Goal: Task Accomplishment & Management: Manage account settings

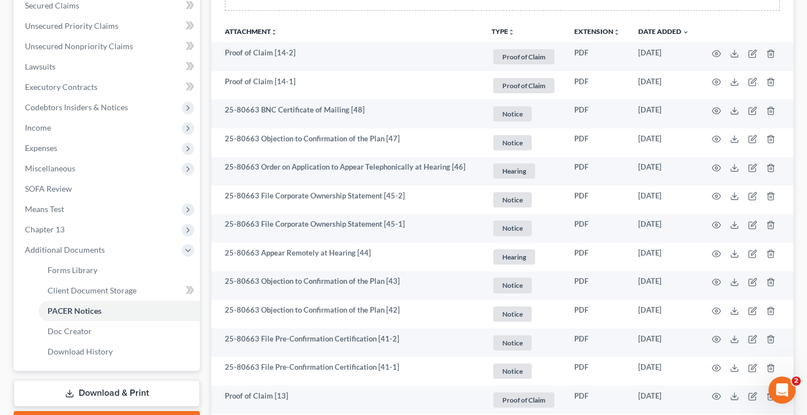
scroll to position [246, 0]
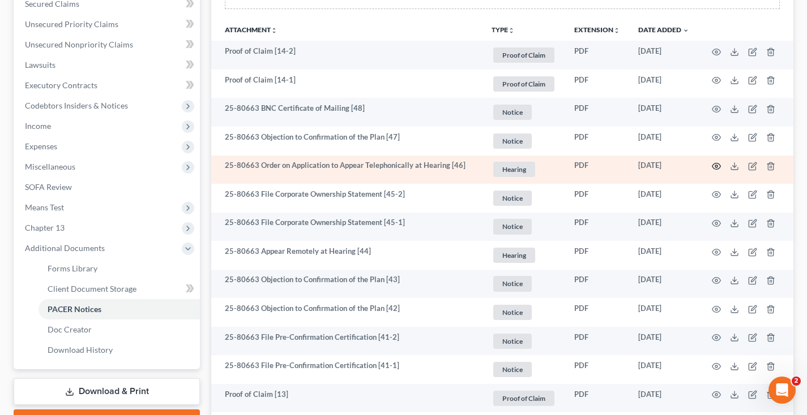
click at [715, 164] on icon "button" at bounding box center [716, 166] width 9 height 9
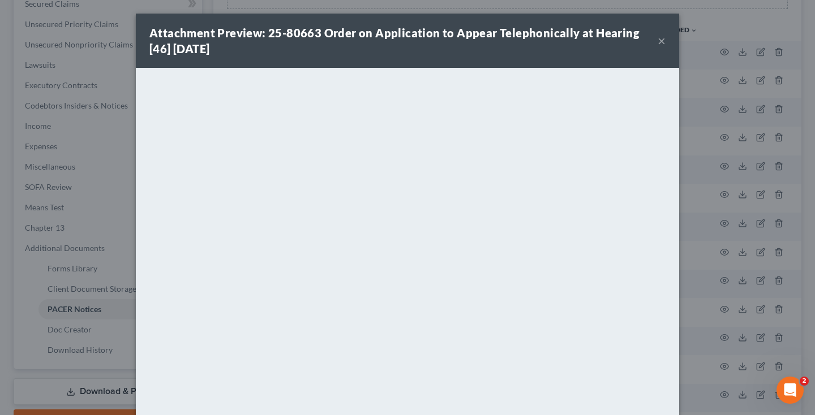
click at [658, 42] on button "×" at bounding box center [662, 41] width 8 height 14
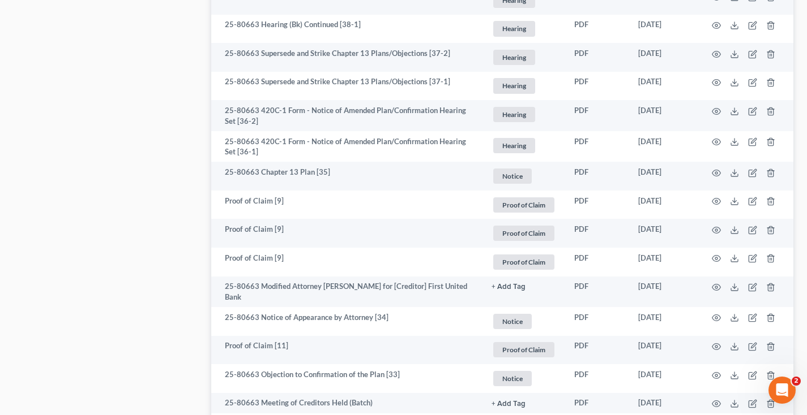
scroll to position [757, 0]
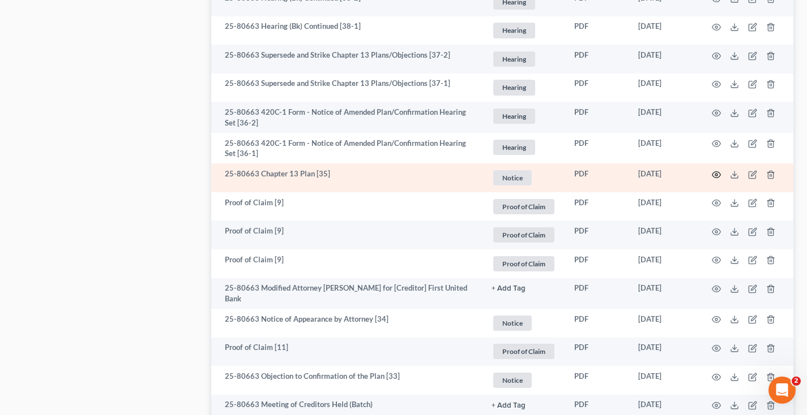
click at [715, 174] on circle "button" at bounding box center [716, 175] width 2 height 2
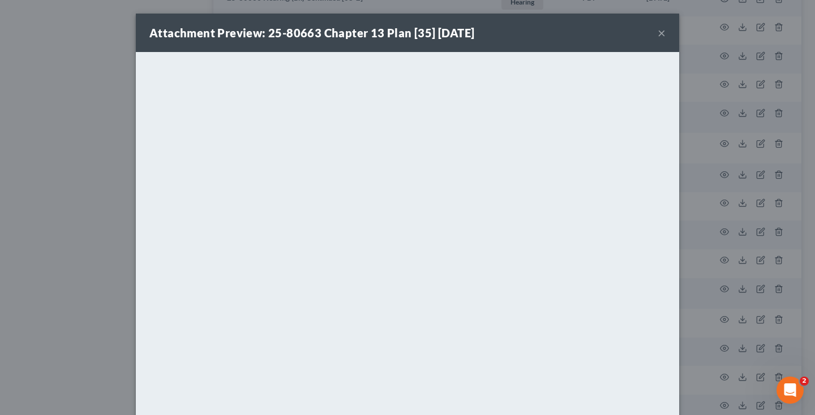
click at [658, 33] on button "×" at bounding box center [662, 33] width 8 height 14
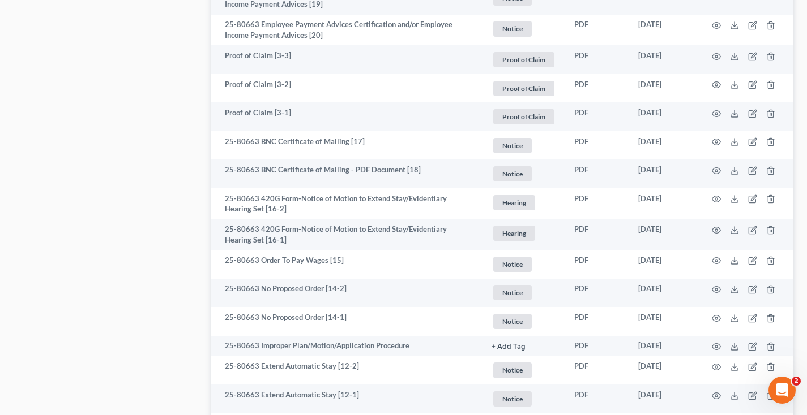
scroll to position [2007, 0]
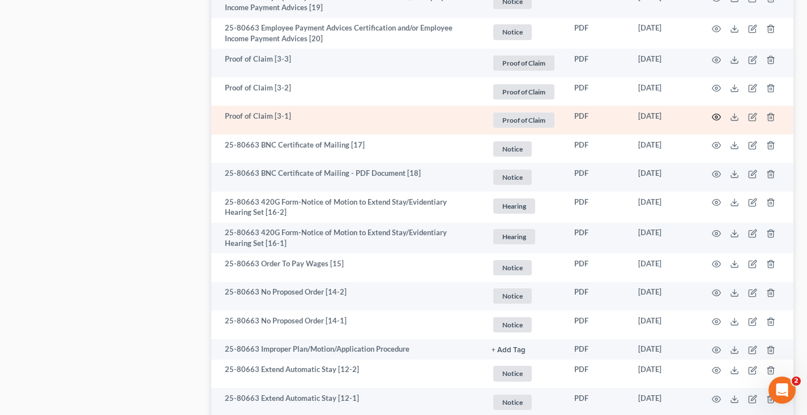
click at [715, 117] on icon "button" at bounding box center [716, 117] width 9 height 9
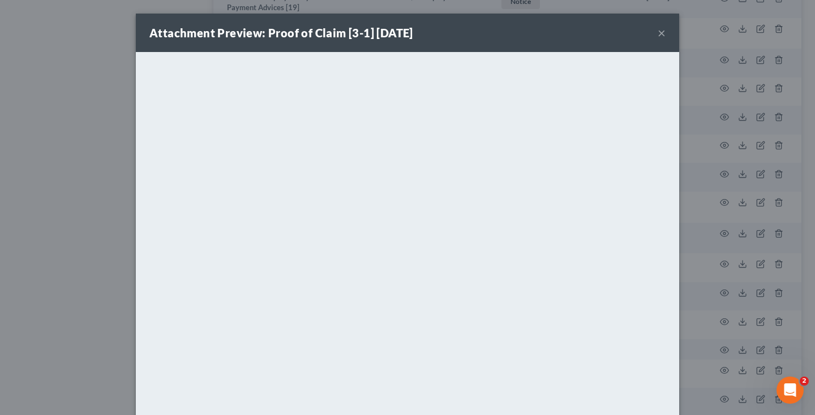
click at [658, 33] on button "×" at bounding box center [662, 33] width 8 height 14
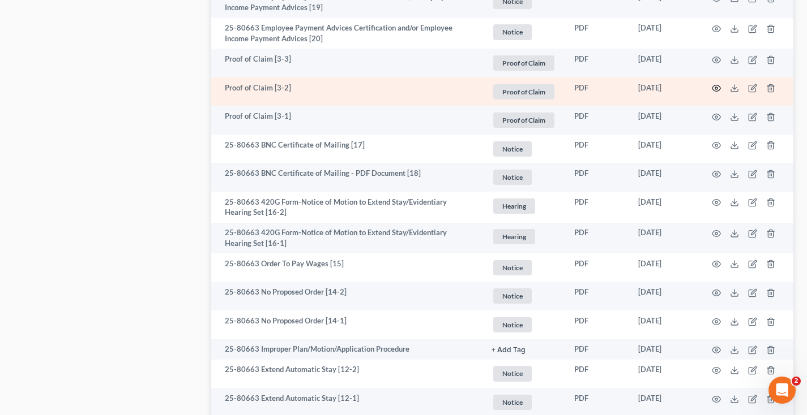
click at [716, 89] on icon "button" at bounding box center [716, 88] width 9 height 9
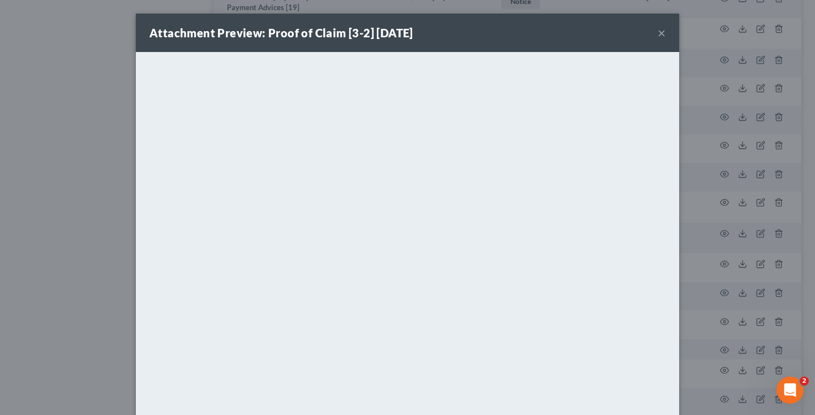
click at [658, 32] on button "×" at bounding box center [662, 33] width 8 height 14
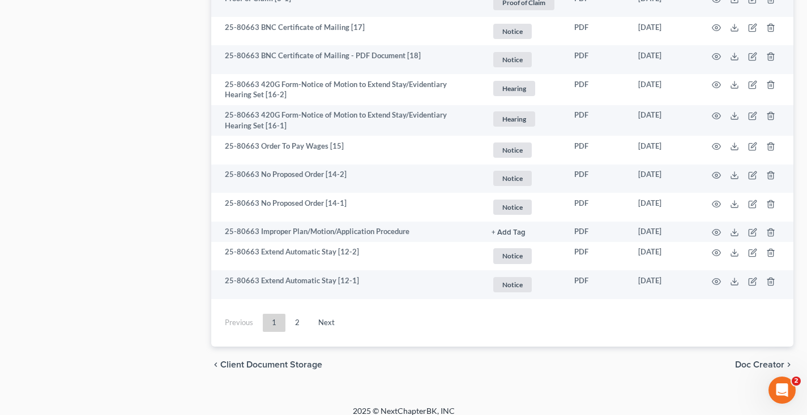
scroll to position [2131, 0]
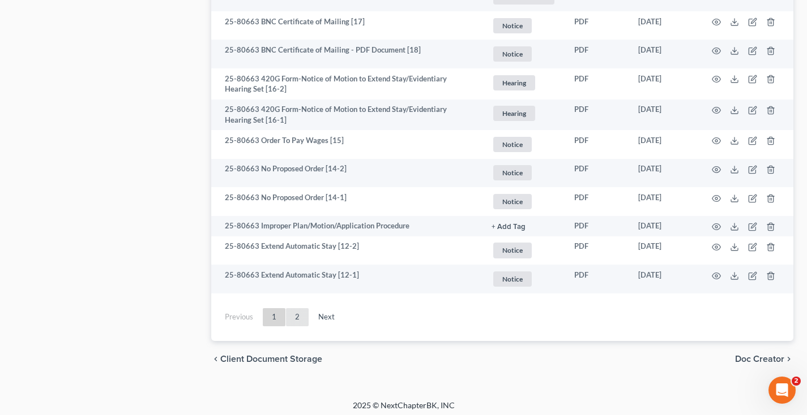
click at [297, 318] on link "2" at bounding box center [297, 318] width 23 height 18
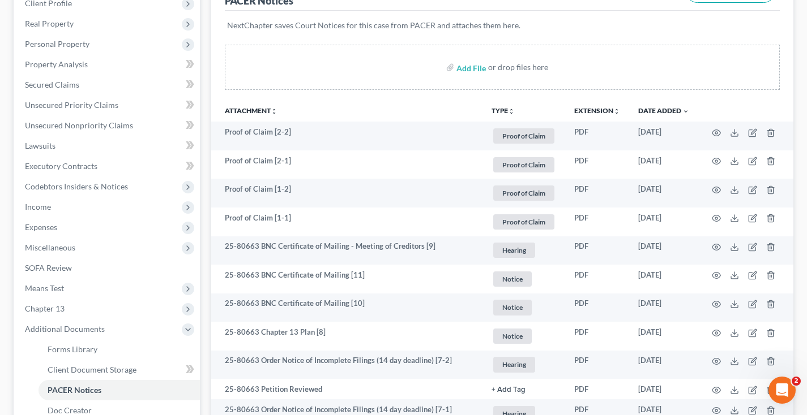
scroll to position [161, 0]
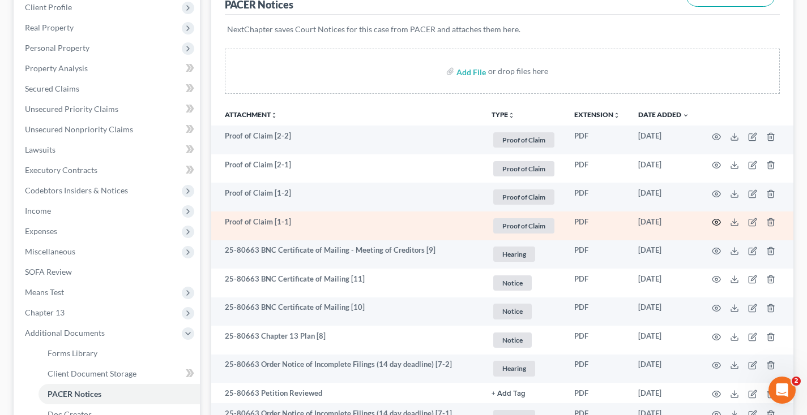
click at [715, 220] on icon "button" at bounding box center [716, 222] width 9 height 9
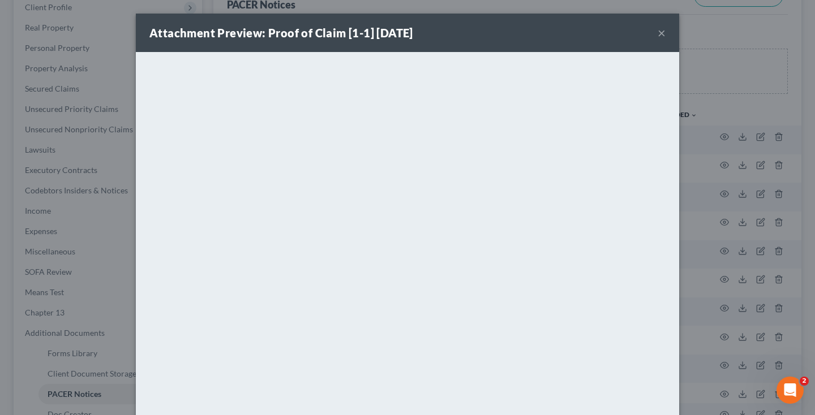
click at [659, 30] on button "×" at bounding box center [662, 33] width 8 height 14
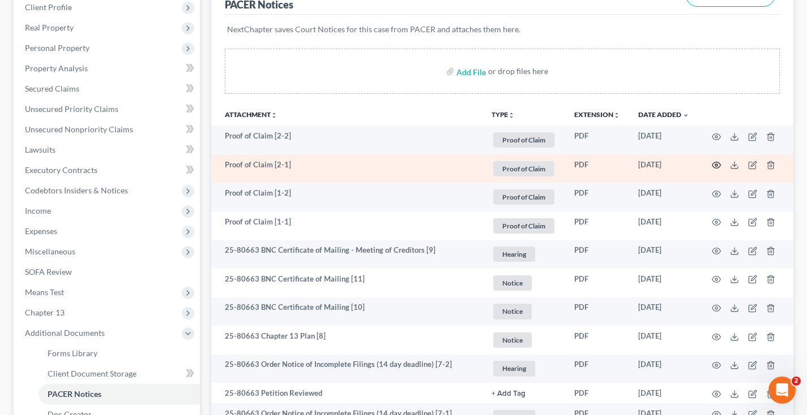
click at [716, 165] on icon "button" at bounding box center [716, 165] width 9 height 9
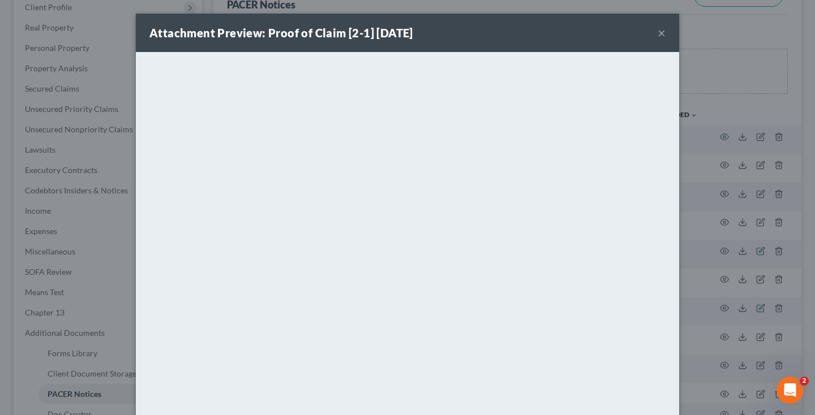
click at [658, 33] on button "×" at bounding box center [662, 33] width 8 height 14
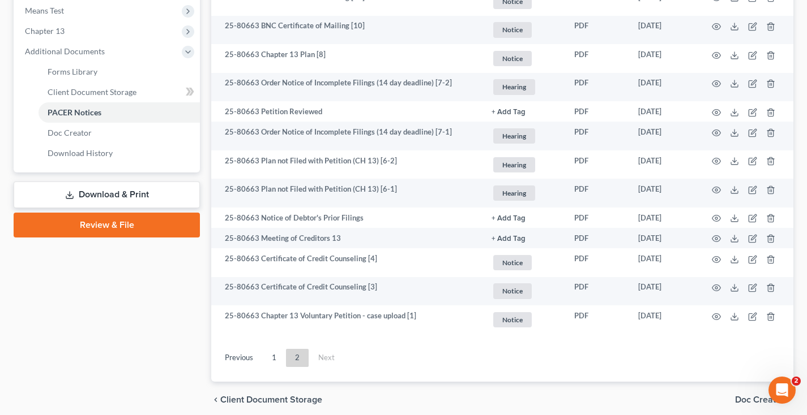
scroll to position [448, 0]
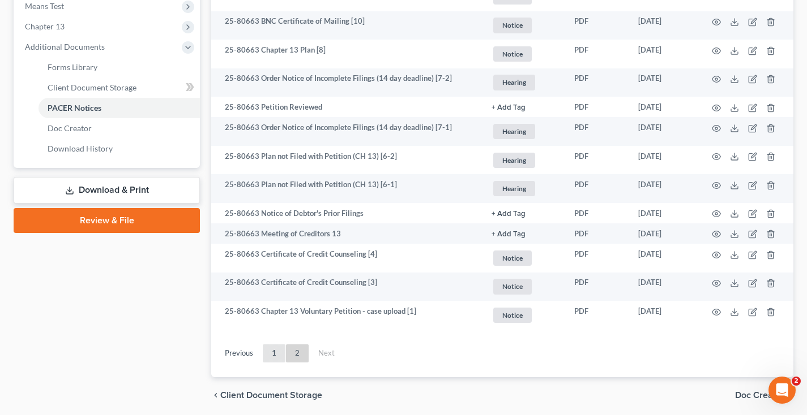
click at [276, 351] on link "1" at bounding box center [274, 354] width 23 height 18
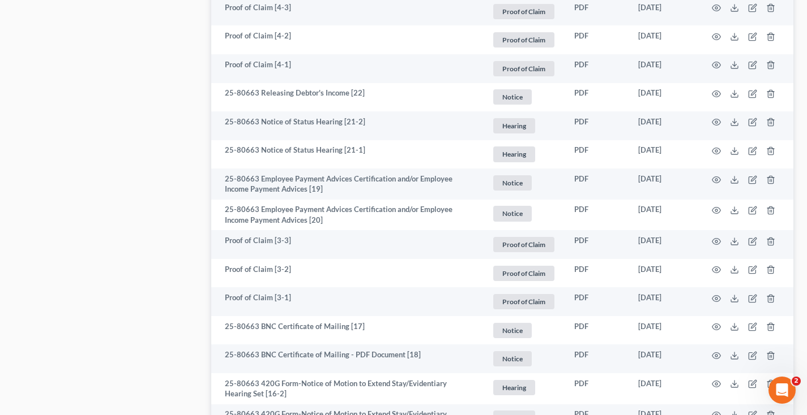
scroll to position [1829, 0]
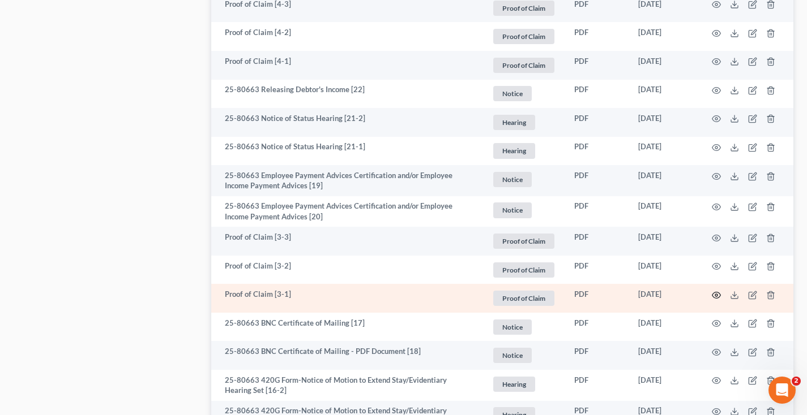
click at [718, 294] on icon "button" at bounding box center [716, 295] width 9 height 9
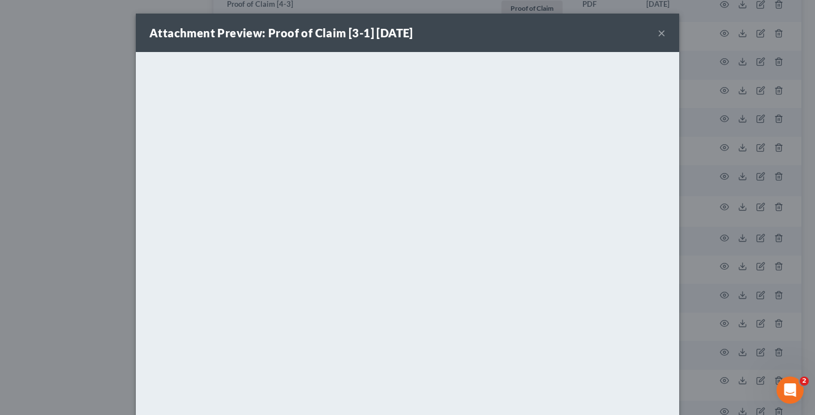
click at [658, 32] on button "×" at bounding box center [662, 33] width 8 height 14
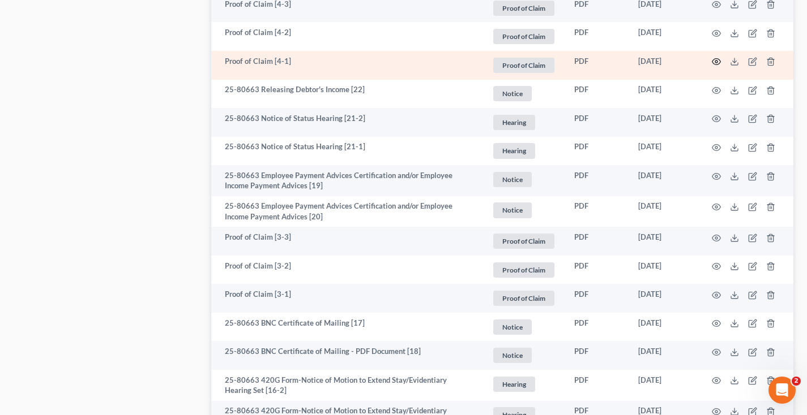
click at [715, 61] on circle "button" at bounding box center [716, 62] width 2 height 2
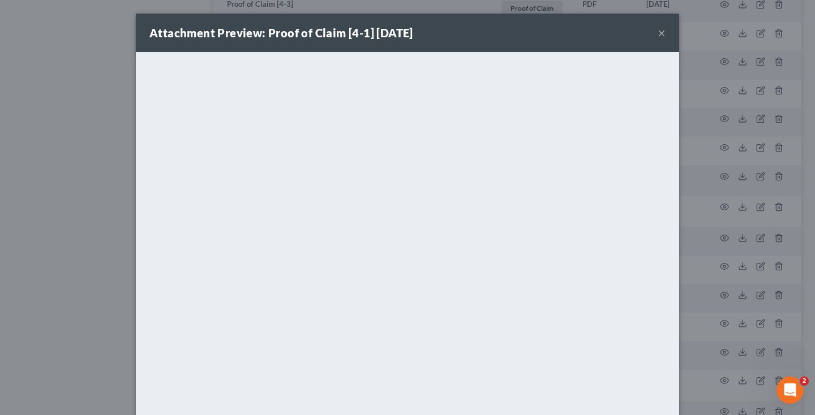
click at [658, 32] on button "×" at bounding box center [662, 33] width 8 height 14
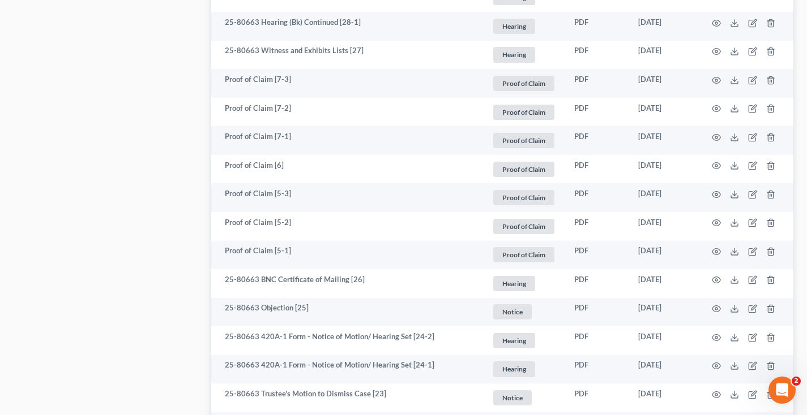
scroll to position [1348, 0]
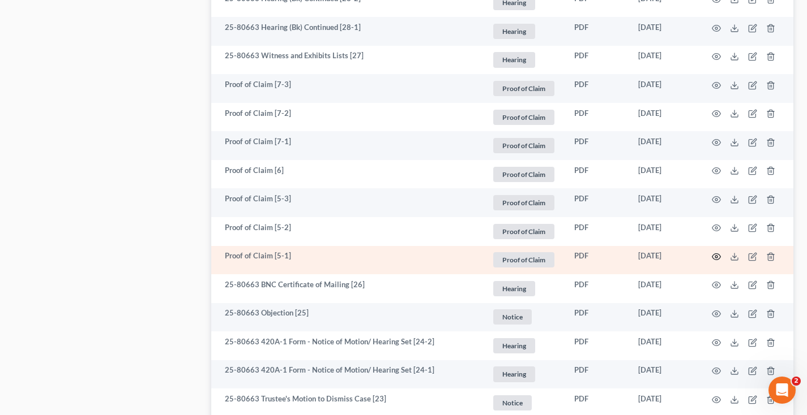
click at [717, 256] on circle "button" at bounding box center [716, 257] width 2 height 2
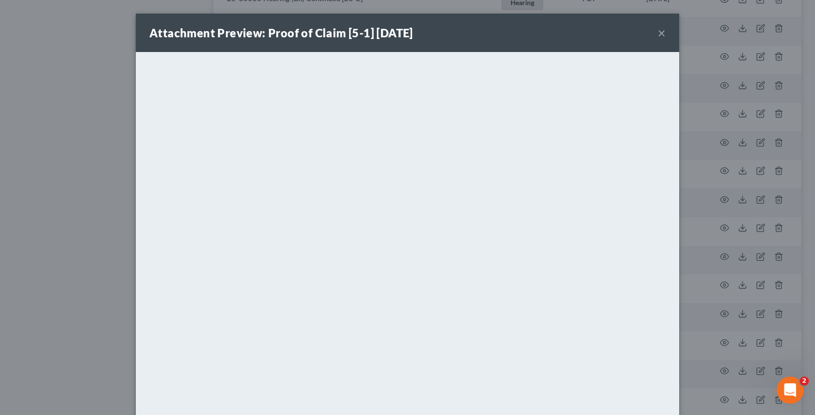
click at [658, 33] on button "×" at bounding box center [662, 33] width 8 height 14
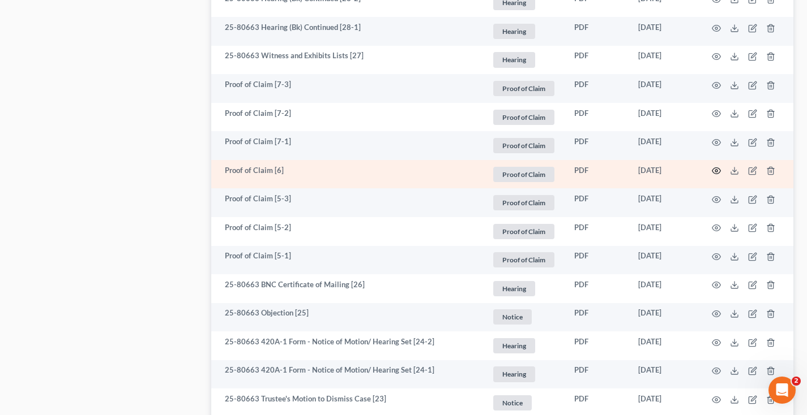
click at [716, 169] on icon "button" at bounding box center [716, 170] width 9 height 9
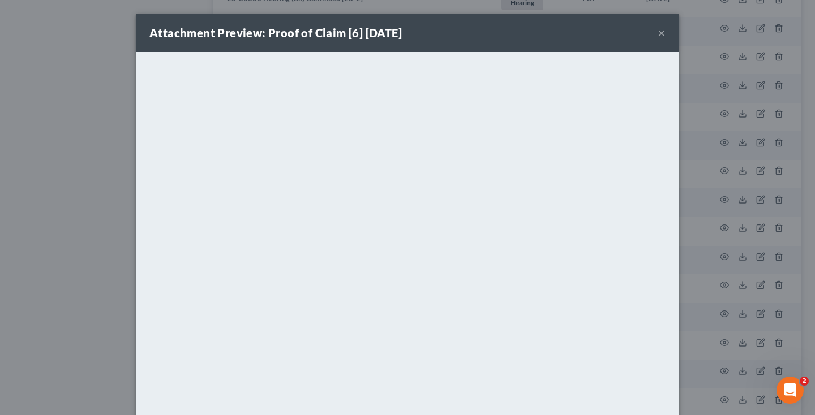
click at [658, 30] on button "×" at bounding box center [662, 33] width 8 height 14
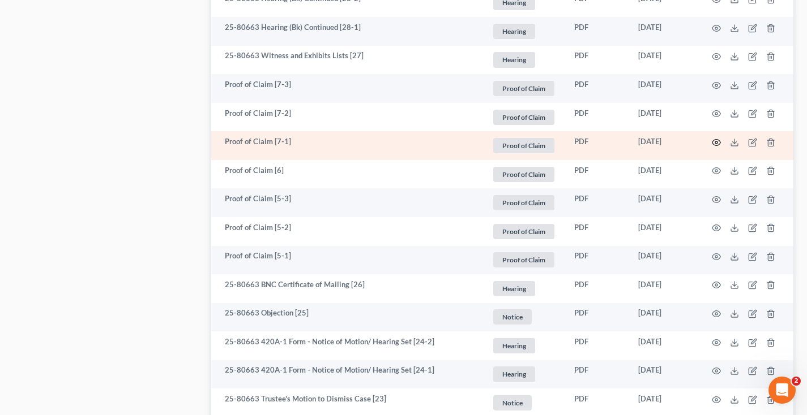
click at [717, 142] on circle "button" at bounding box center [716, 143] width 2 height 2
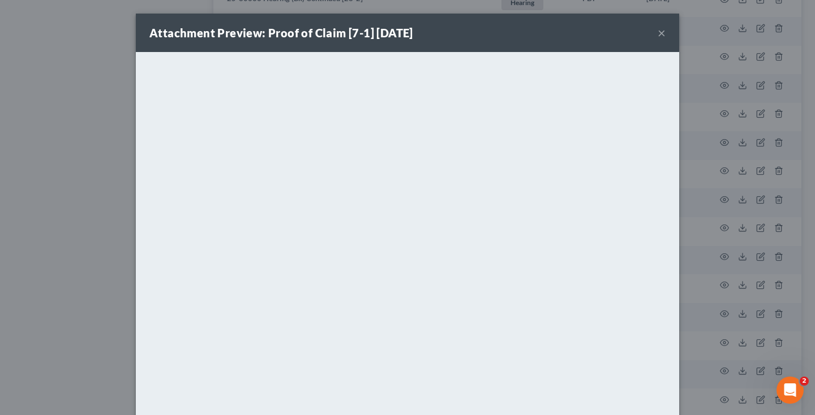
click at [658, 34] on button "×" at bounding box center [662, 33] width 8 height 14
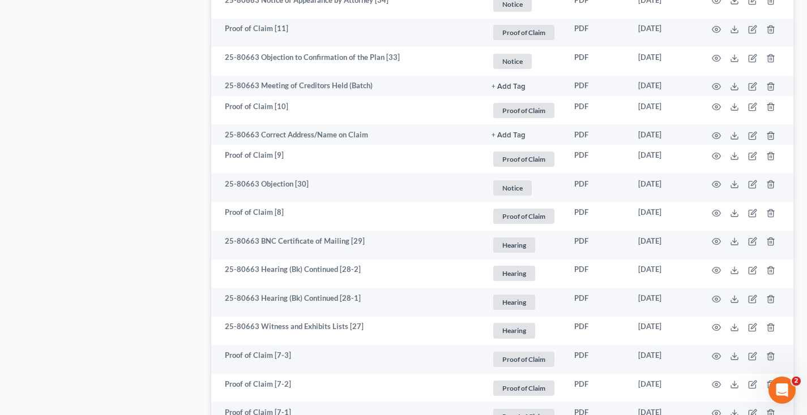
scroll to position [1051, 0]
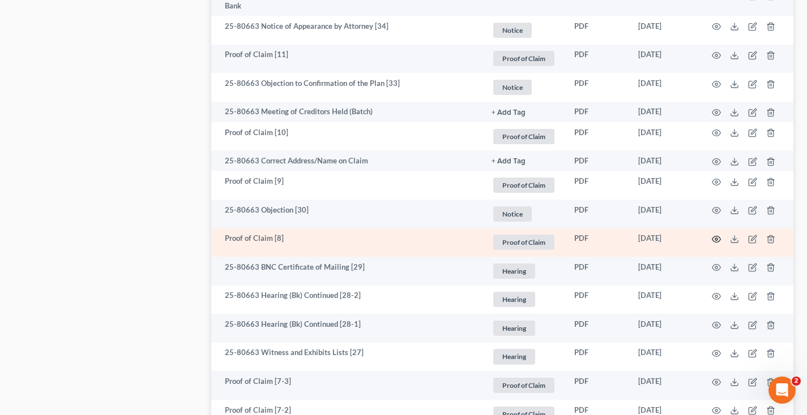
click at [718, 238] on icon "button" at bounding box center [716, 239] width 9 height 9
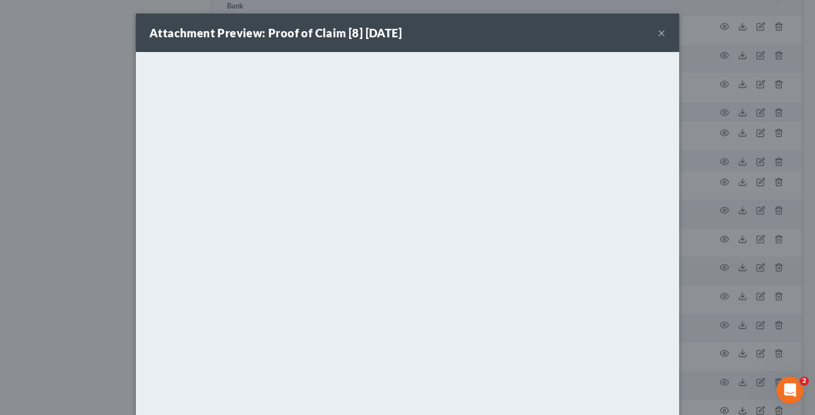
click at [658, 32] on button "×" at bounding box center [662, 33] width 8 height 14
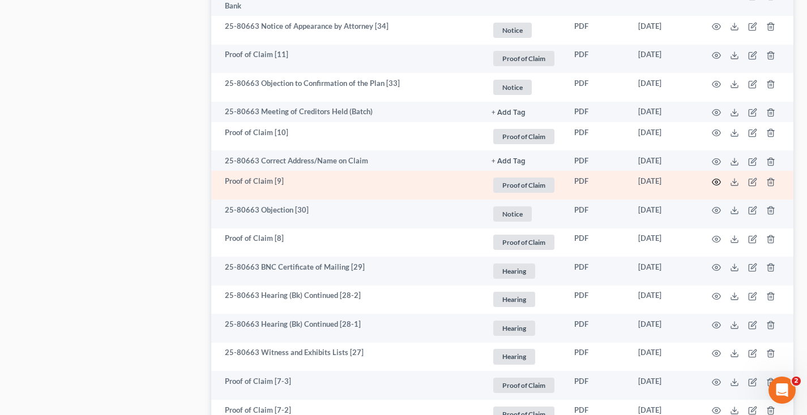
click at [717, 181] on circle "button" at bounding box center [716, 182] width 2 height 2
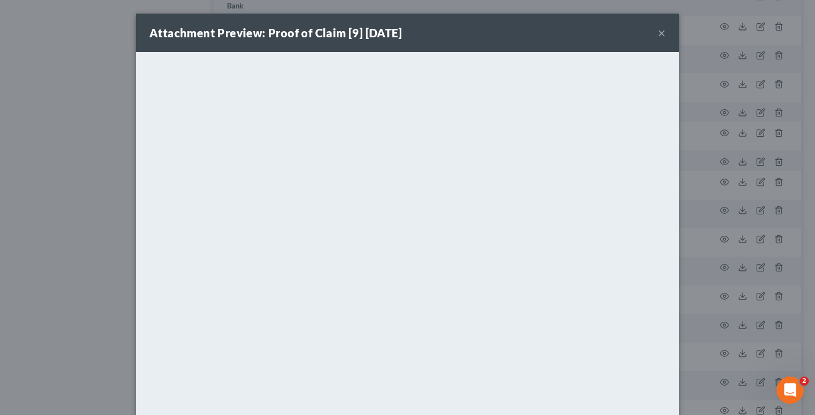
click at [659, 29] on button "×" at bounding box center [662, 33] width 8 height 14
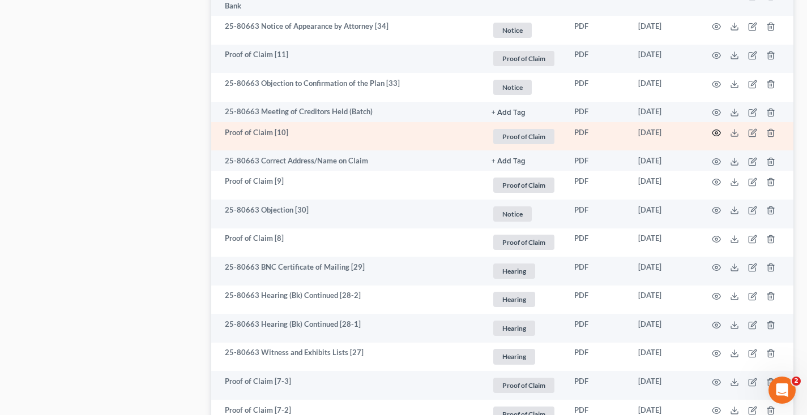
click at [719, 132] on icon "button" at bounding box center [716, 132] width 9 height 9
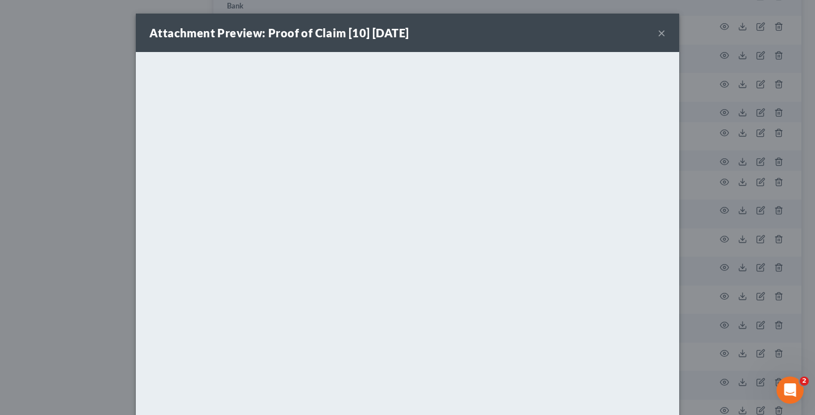
click at [660, 36] on button "×" at bounding box center [662, 33] width 8 height 14
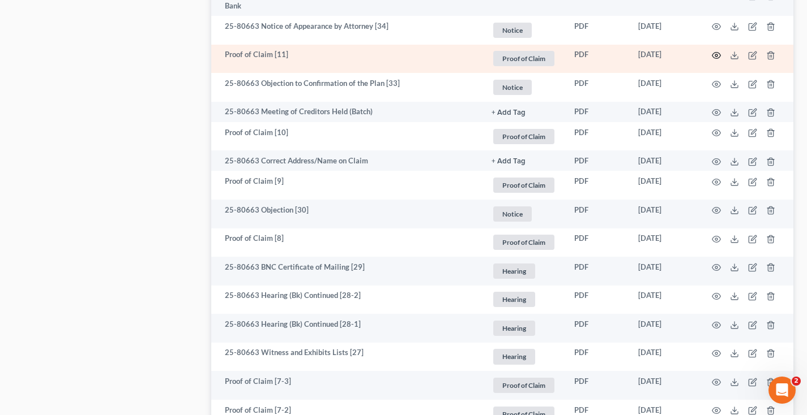
click at [716, 52] on icon "button" at bounding box center [716, 55] width 9 height 9
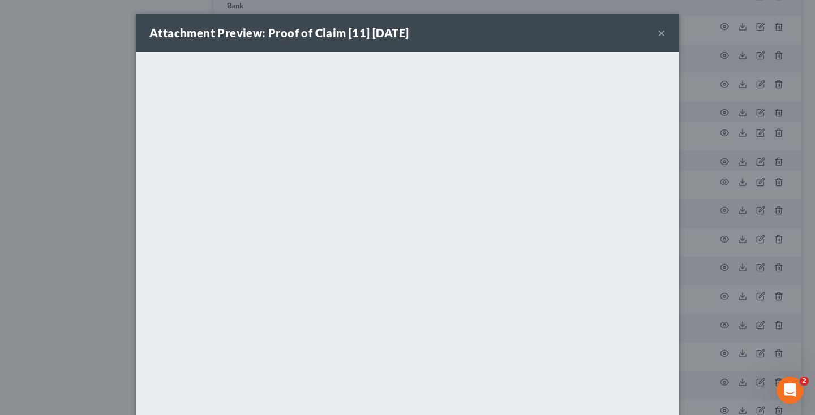
click at [660, 30] on button "×" at bounding box center [662, 33] width 8 height 14
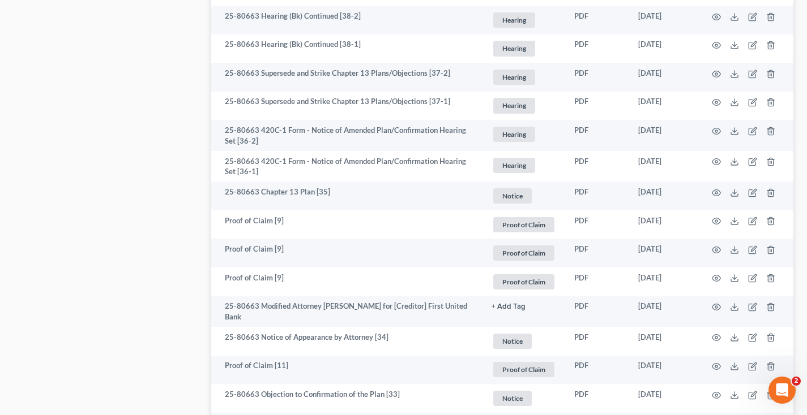
scroll to position [727, 0]
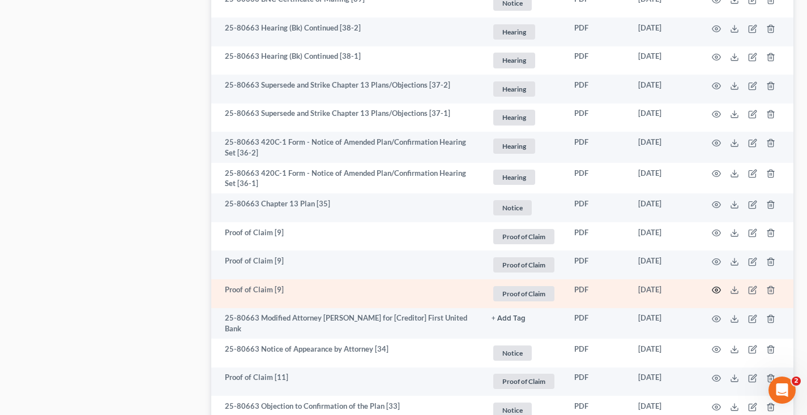
click at [716, 290] on icon "button" at bounding box center [716, 290] width 9 height 9
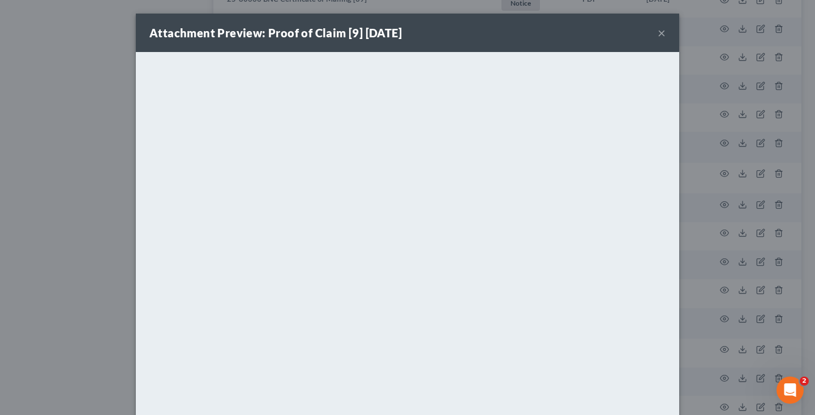
click at [658, 33] on button "×" at bounding box center [662, 33] width 8 height 14
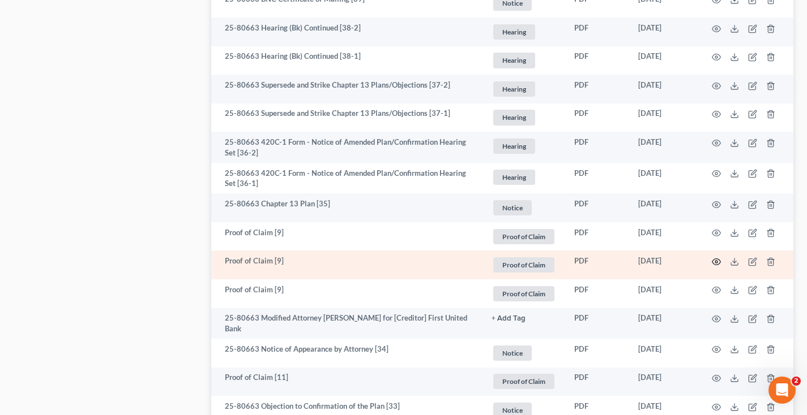
click at [715, 261] on circle "button" at bounding box center [716, 262] width 2 height 2
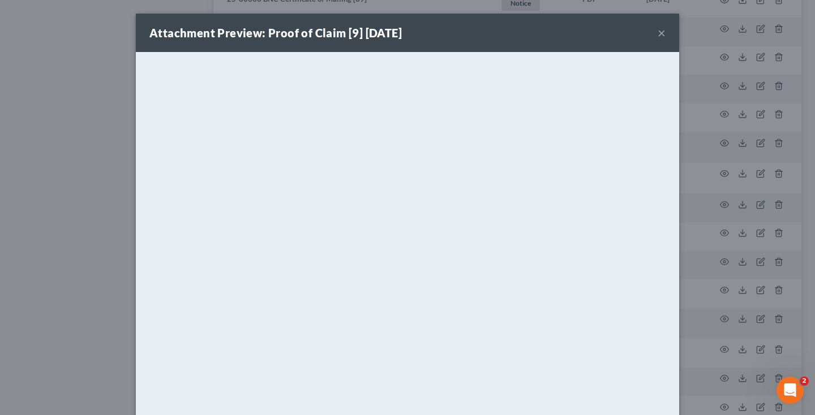
click at [658, 36] on button "×" at bounding box center [662, 33] width 8 height 14
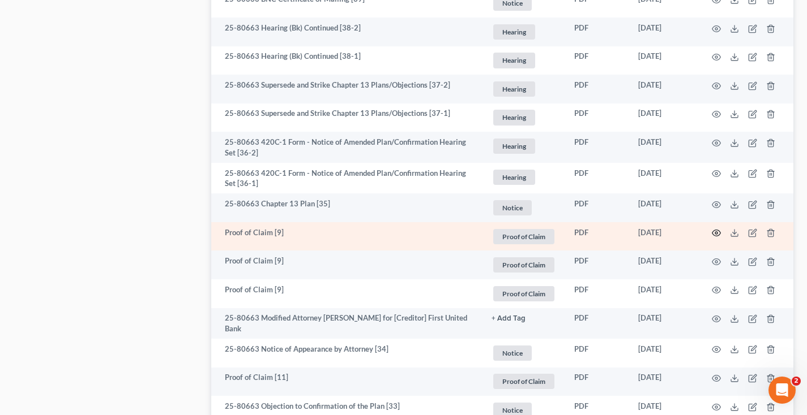
click at [715, 232] on icon "button" at bounding box center [716, 233] width 9 height 9
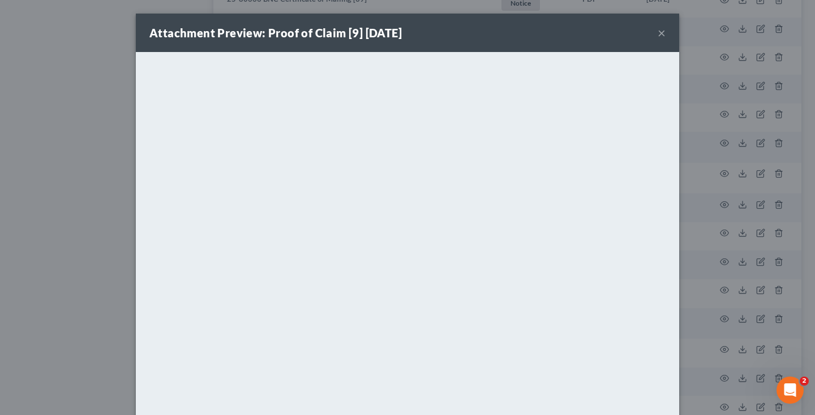
click at [659, 34] on button "×" at bounding box center [662, 33] width 8 height 14
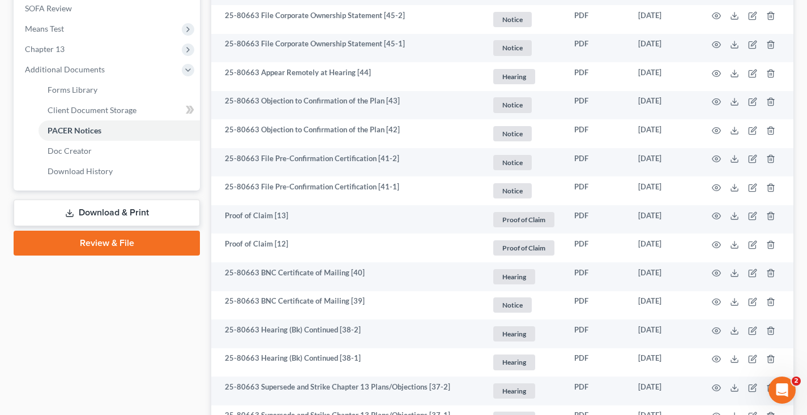
scroll to position [423, 0]
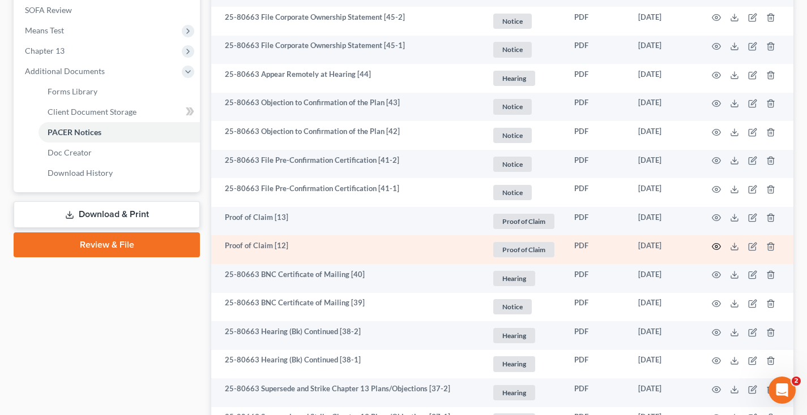
click at [715, 245] on icon "button" at bounding box center [716, 246] width 9 height 9
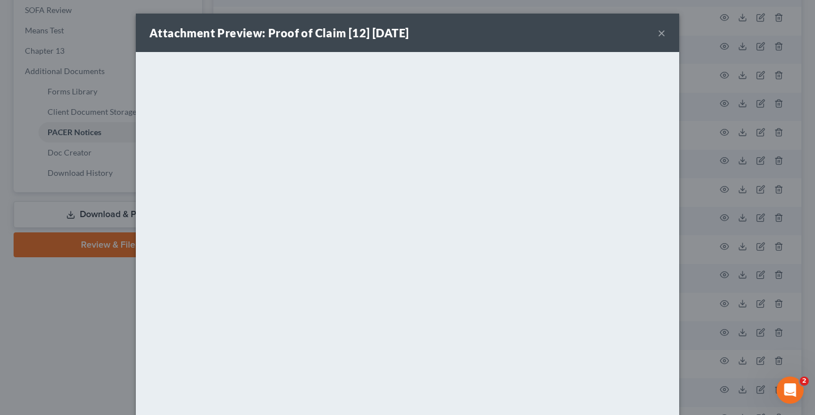
click at [659, 32] on button "×" at bounding box center [662, 33] width 8 height 14
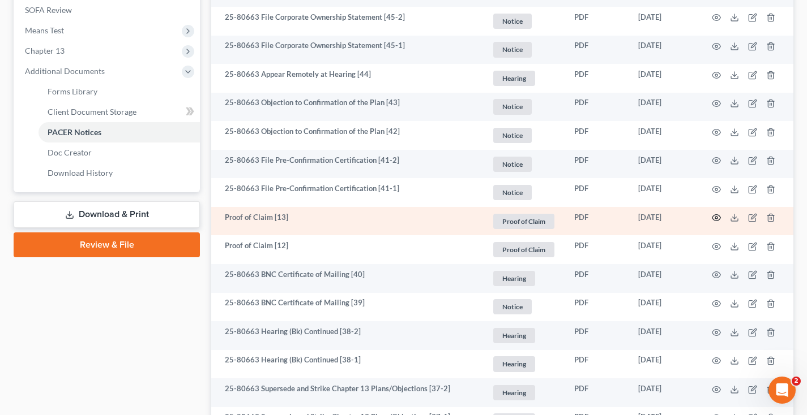
click at [717, 216] on icon "button" at bounding box center [716, 217] width 9 height 9
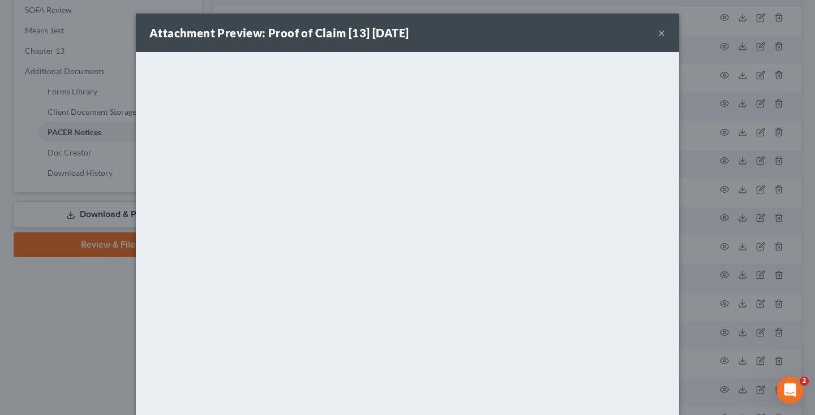
click at [658, 35] on button "×" at bounding box center [662, 33] width 8 height 14
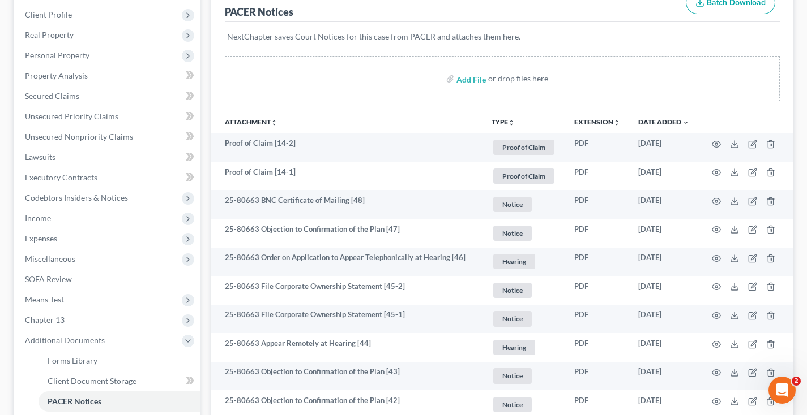
scroll to position [151, 0]
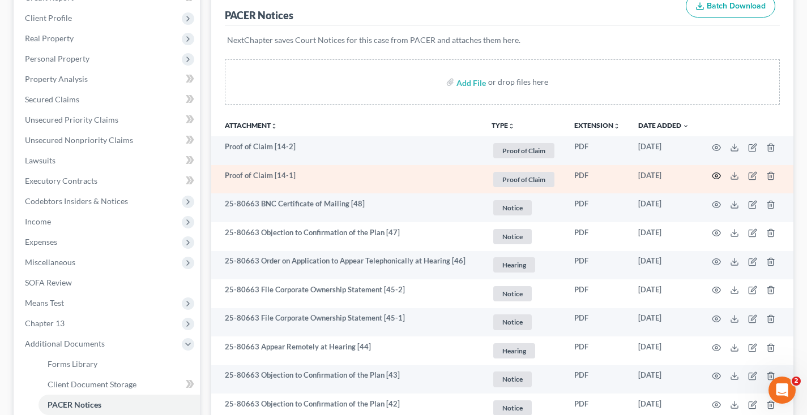
click at [715, 174] on icon "button" at bounding box center [716, 176] width 9 height 9
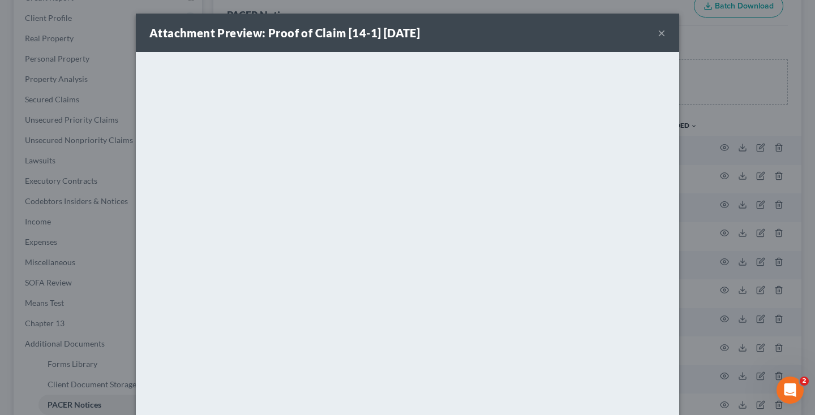
click at [658, 32] on button "×" at bounding box center [662, 33] width 8 height 14
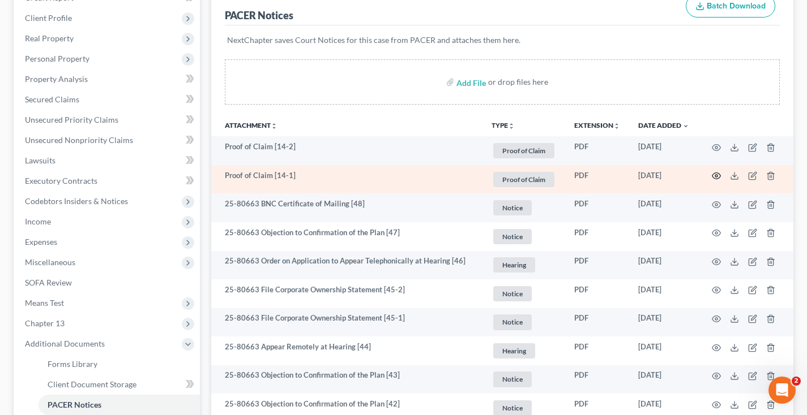
click at [714, 174] on icon "button" at bounding box center [716, 176] width 9 height 9
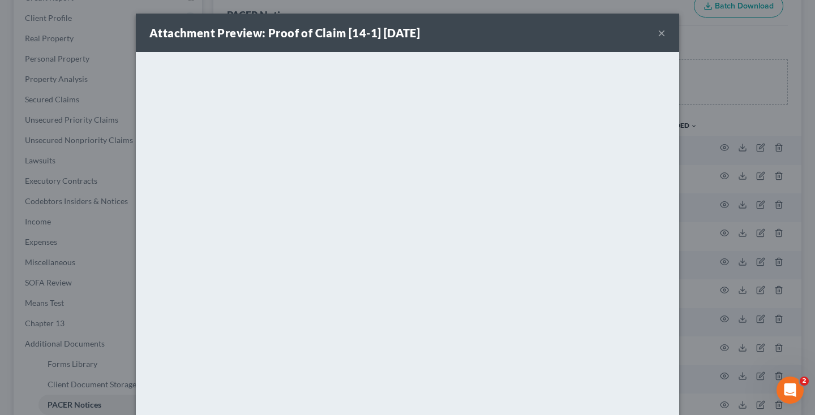
click at [658, 29] on button "×" at bounding box center [662, 33] width 8 height 14
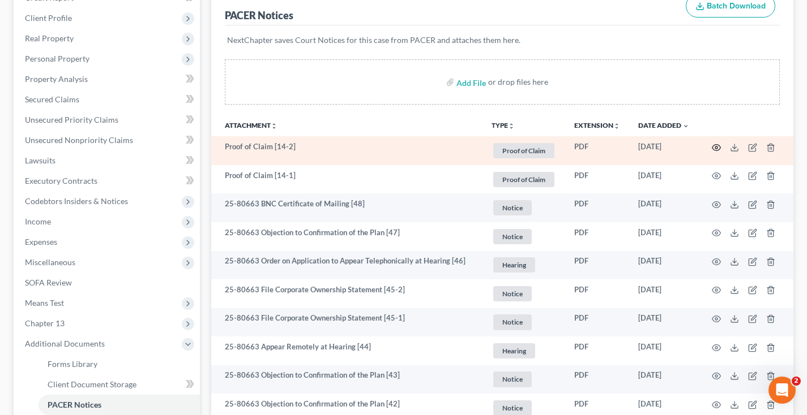
click at [716, 145] on icon "button" at bounding box center [716, 147] width 9 height 9
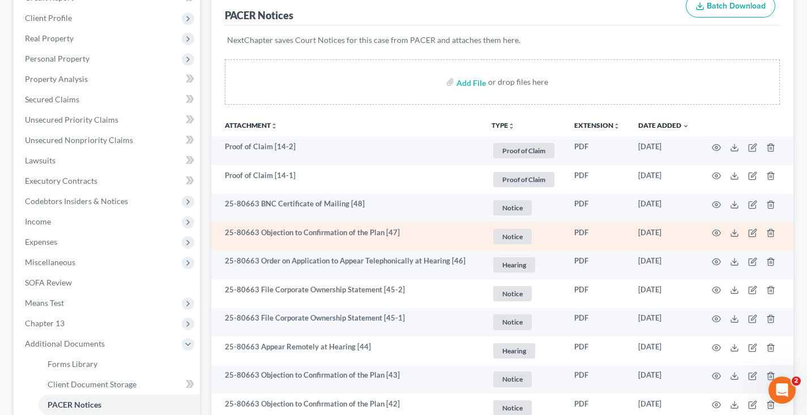
drag, startPoint x: 678, startPoint y: 208, endPoint x: 682, endPoint y: 231, distance: 23.5
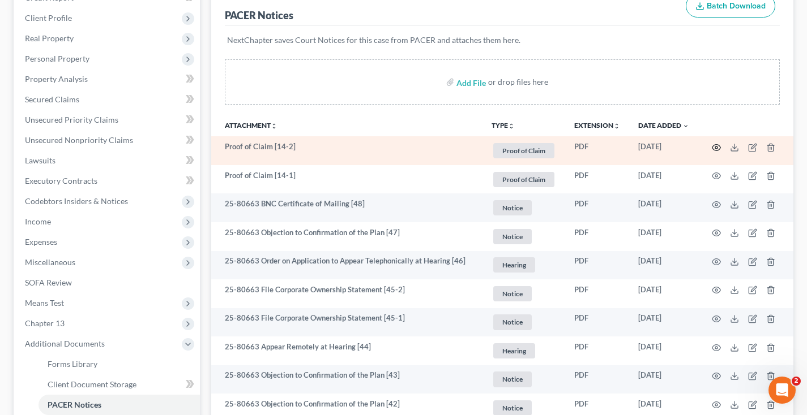
click at [715, 148] on icon "button" at bounding box center [716, 147] width 9 height 9
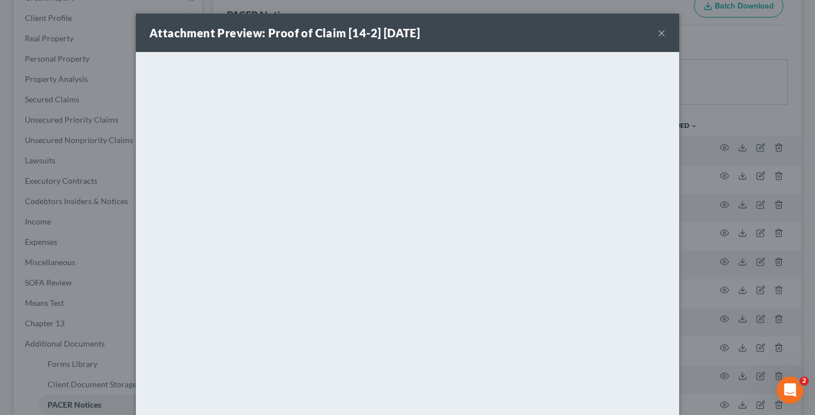
click at [659, 33] on button "×" at bounding box center [662, 33] width 8 height 14
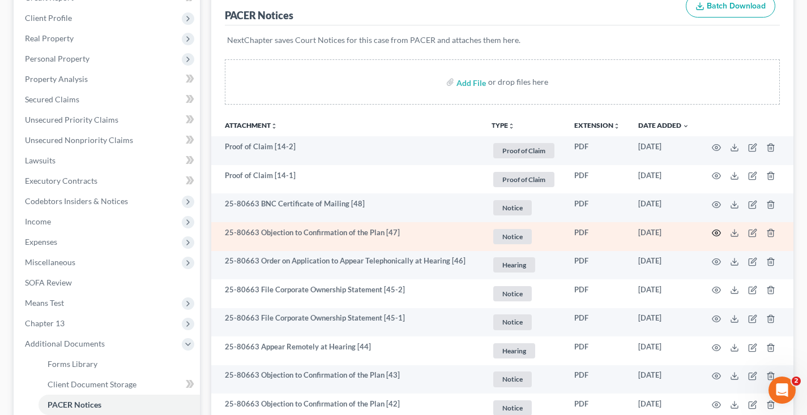
click at [718, 232] on icon "button" at bounding box center [716, 233] width 9 height 9
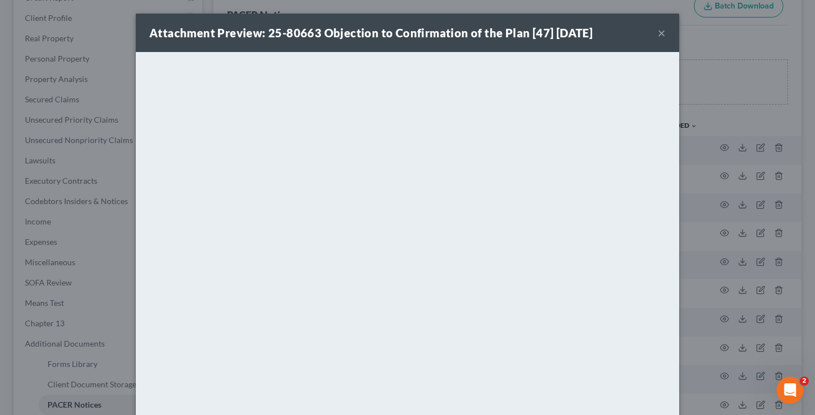
click at [658, 35] on button "×" at bounding box center [662, 33] width 8 height 14
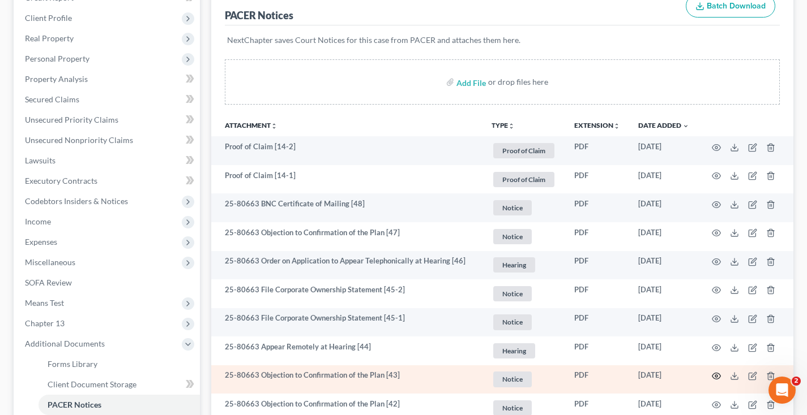
click at [717, 378] on icon "button" at bounding box center [716, 376] width 9 height 9
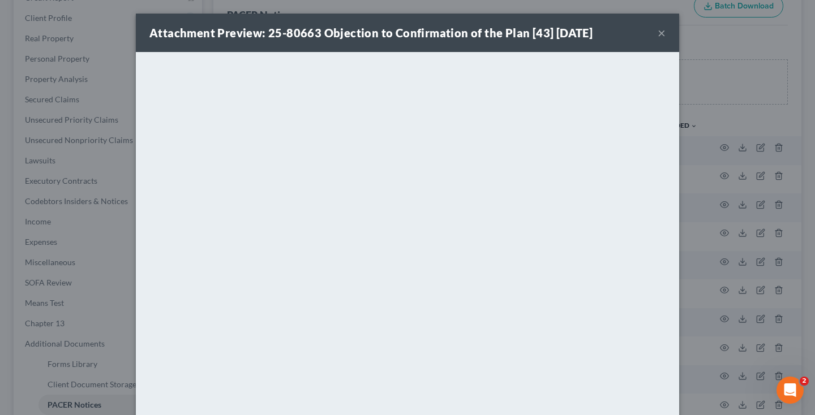
click at [658, 34] on button "×" at bounding box center [662, 33] width 8 height 14
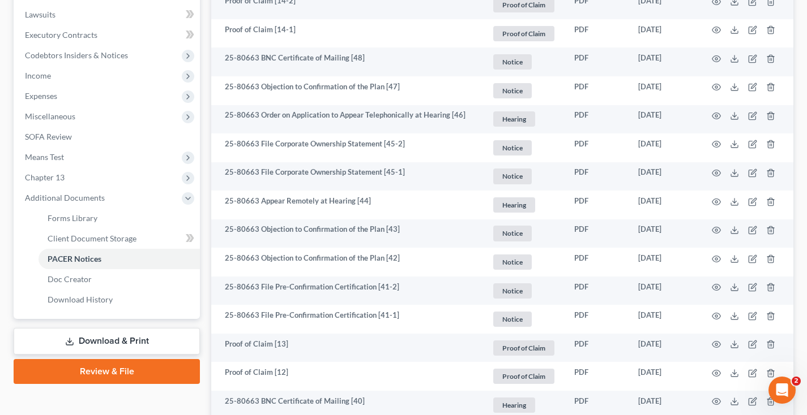
scroll to position [298, 0]
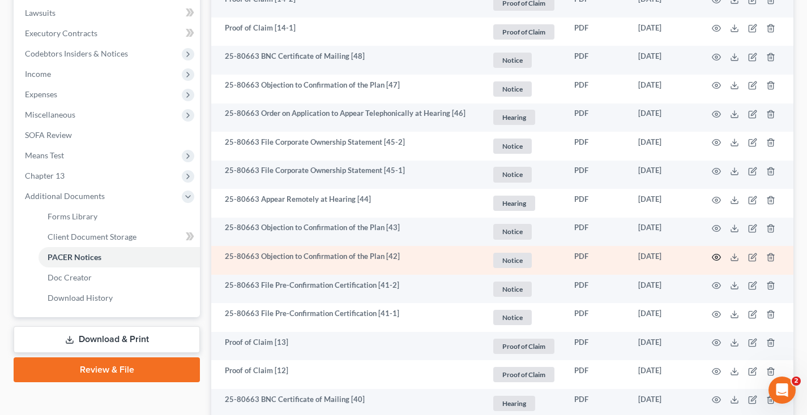
click at [715, 255] on icon "button" at bounding box center [716, 257] width 9 height 9
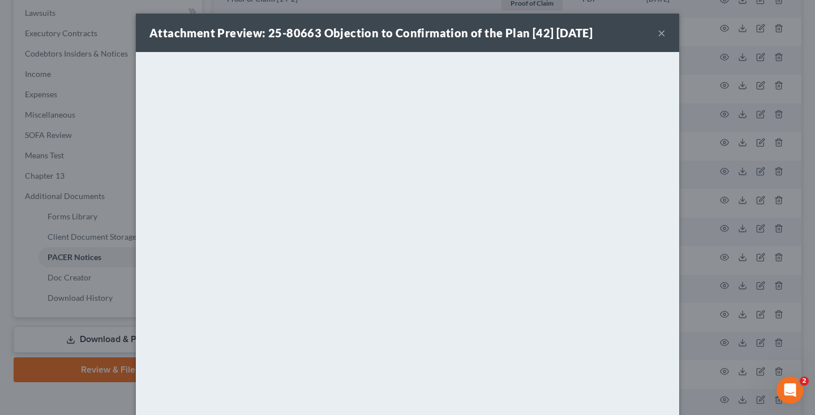
click at [659, 34] on button "×" at bounding box center [662, 33] width 8 height 14
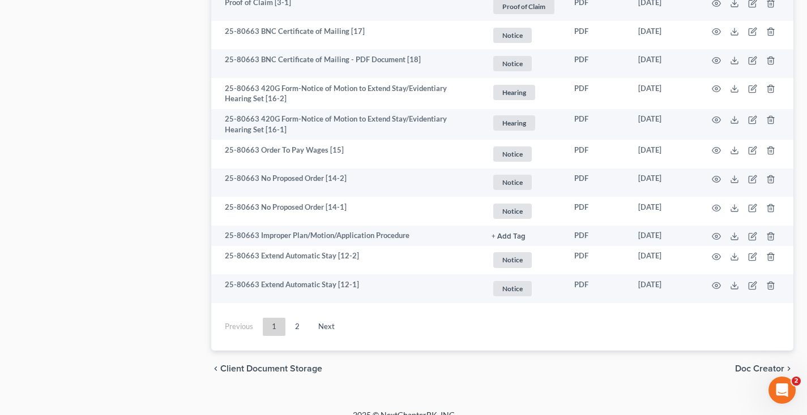
scroll to position [2136, 0]
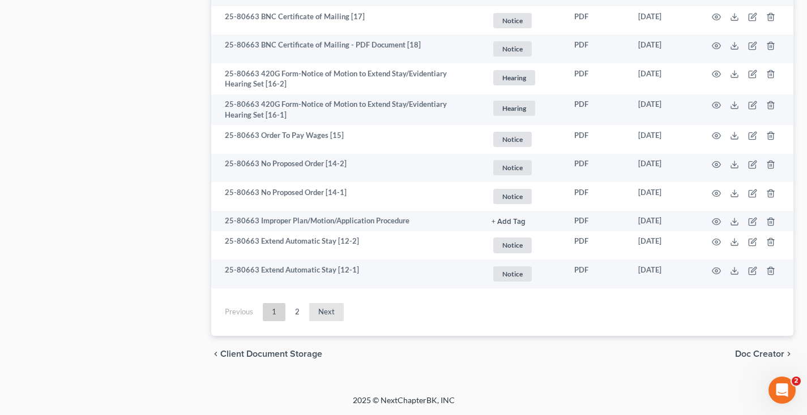
click at [325, 313] on link "Next" at bounding box center [326, 312] width 35 height 18
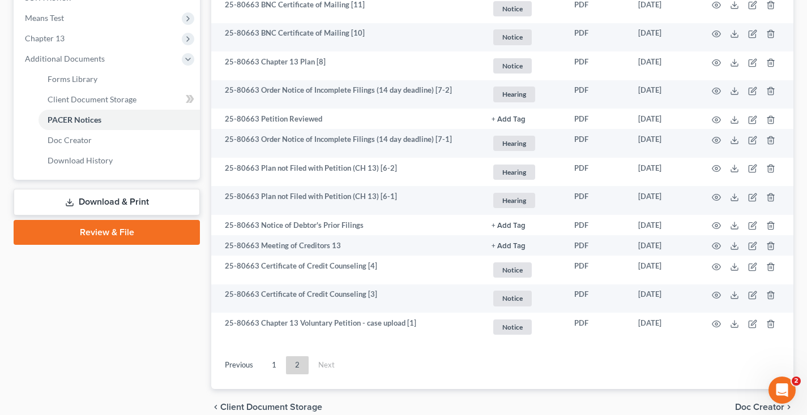
scroll to position [436, 0]
click at [275, 365] on link "1" at bounding box center [274, 365] width 23 height 18
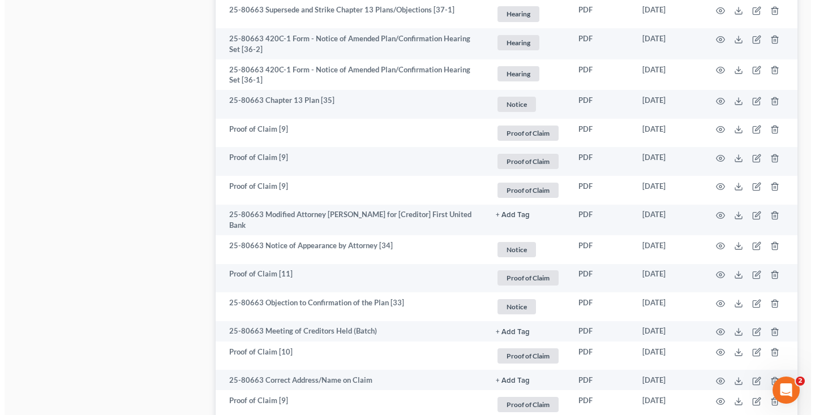
scroll to position [829, 0]
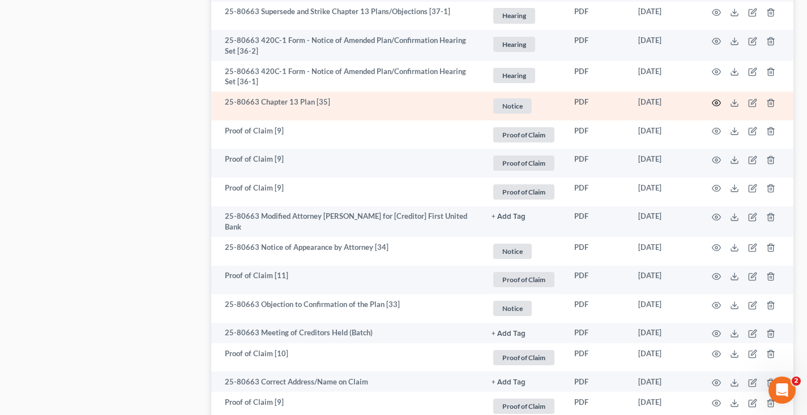
click at [715, 102] on circle "button" at bounding box center [716, 103] width 2 height 2
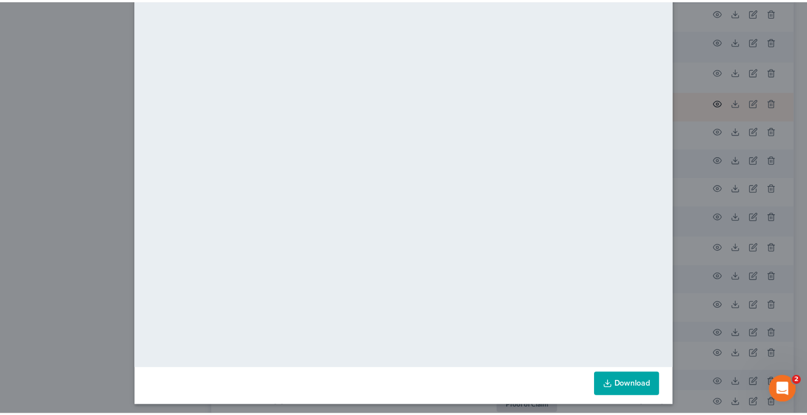
scroll to position [58, 0]
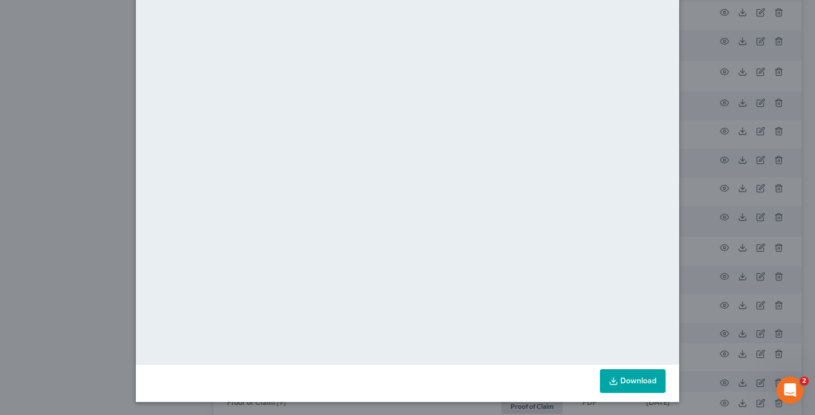
click at [618, 380] on link "Download" at bounding box center [633, 382] width 66 height 24
click at [92, 60] on div "Attachment Preview: 25-80663 Chapter 13 Plan [35] [DATE] × <object ng-attr-data…" at bounding box center [407, 207] width 815 height 415
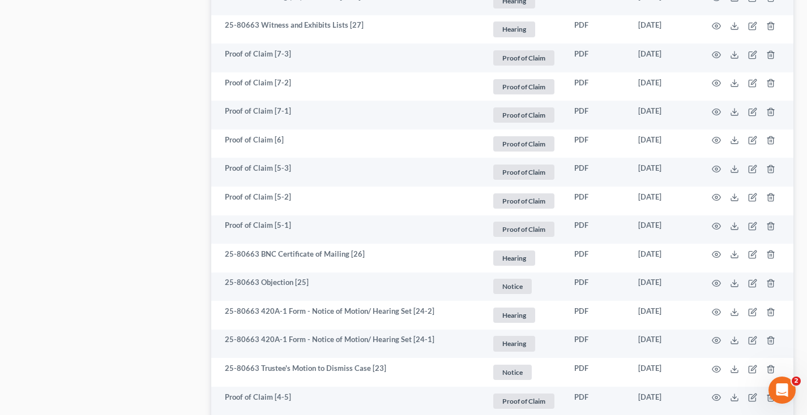
scroll to position [1370, 0]
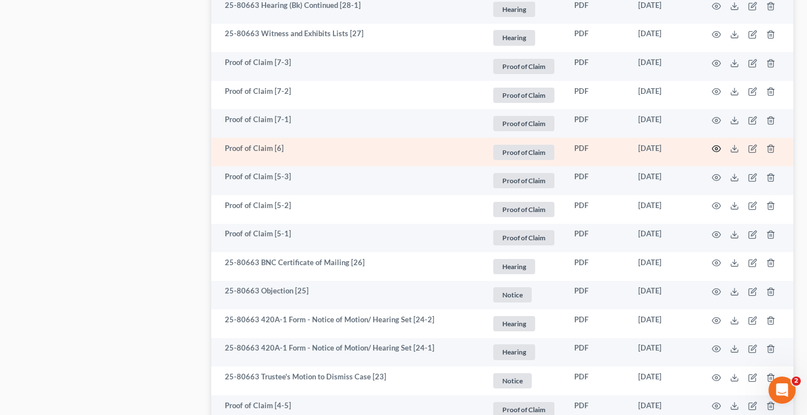
click at [715, 148] on circle "button" at bounding box center [716, 149] width 2 height 2
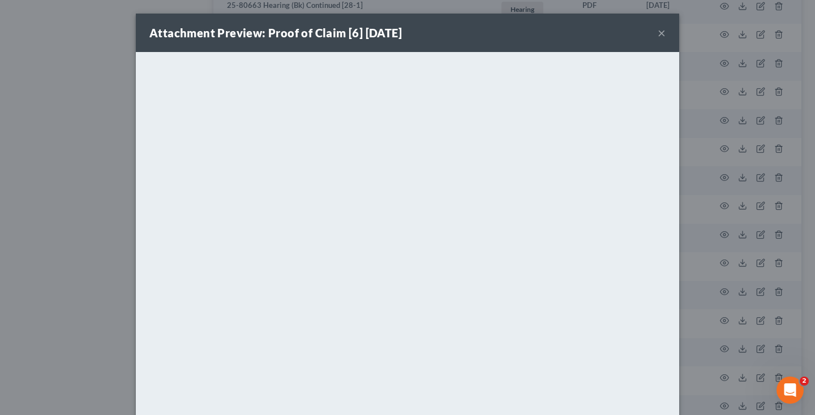
click at [658, 31] on button "×" at bounding box center [662, 33] width 8 height 14
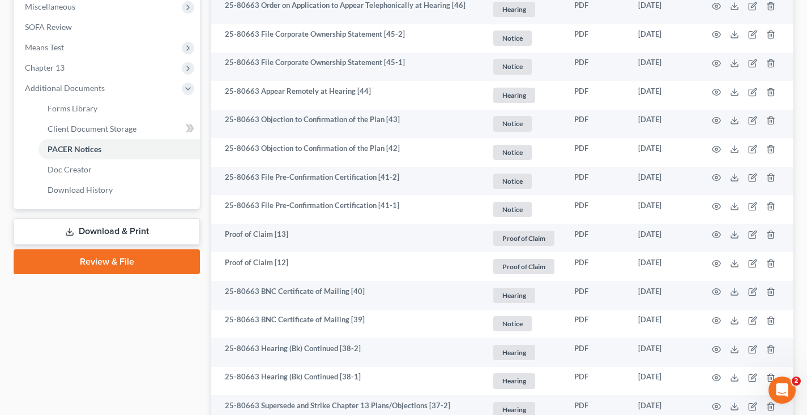
scroll to position [396, 0]
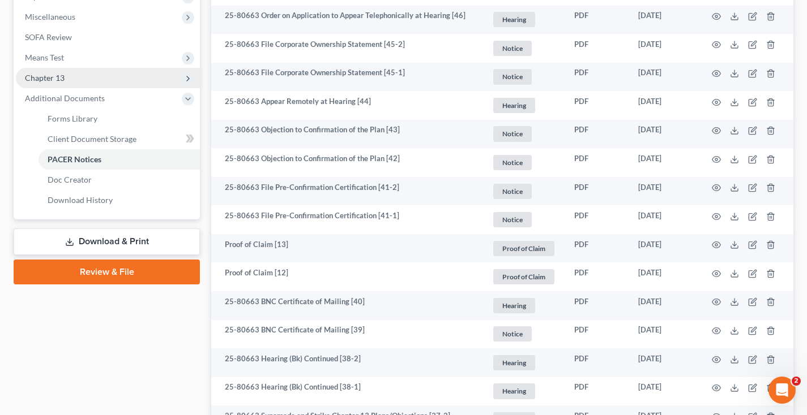
click at [65, 78] on span "Chapter 13" at bounding box center [108, 78] width 184 height 20
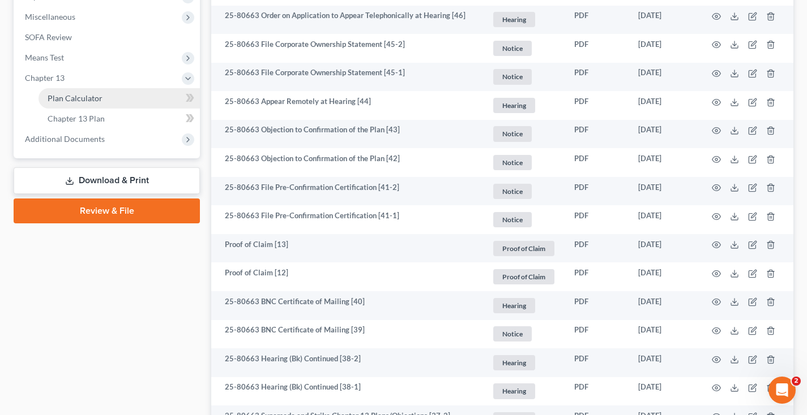
click at [82, 96] on span "Plan Calculator" at bounding box center [75, 98] width 55 height 10
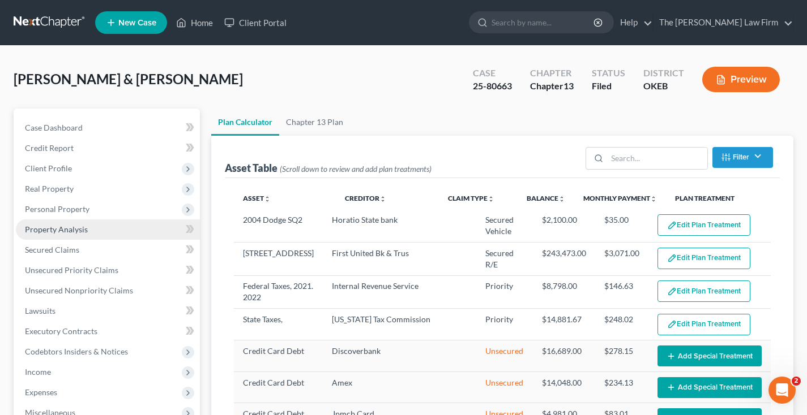
select select "59"
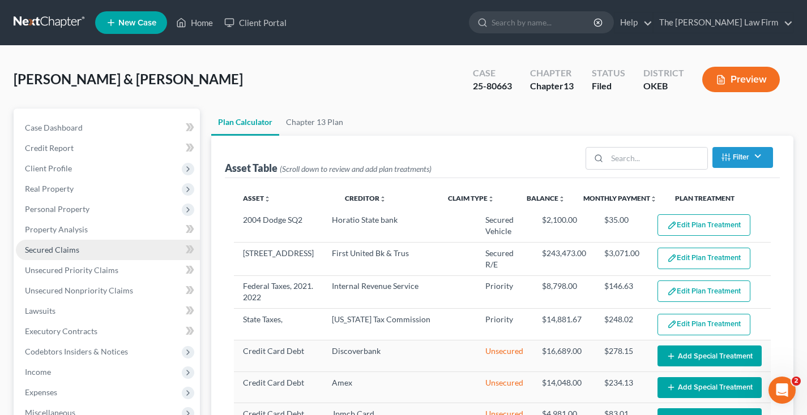
click at [62, 249] on span "Secured Claims" at bounding box center [52, 250] width 54 height 10
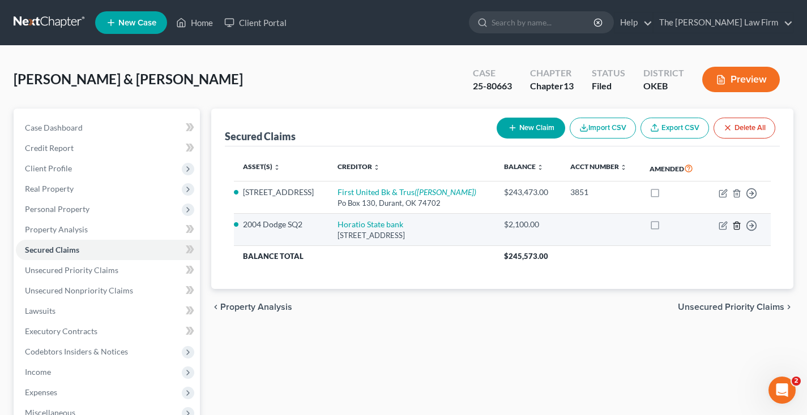
click at [738, 226] on icon "button" at bounding box center [736, 225] width 9 height 9
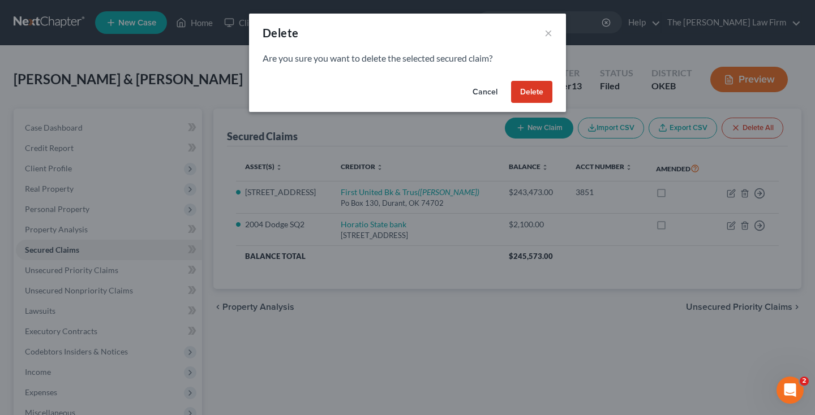
click at [529, 91] on button "Delete" at bounding box center [531, 92] width 41 height 23
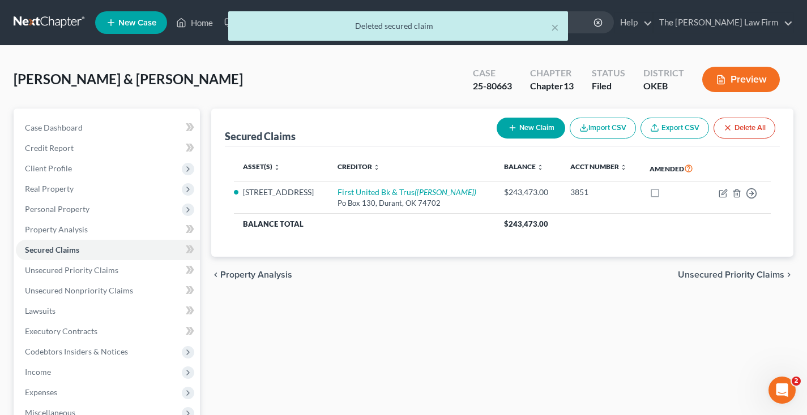
click at [531, 128] on button "New Claim" at bounding box center [530, 128] width 68 height 21
select select "2"
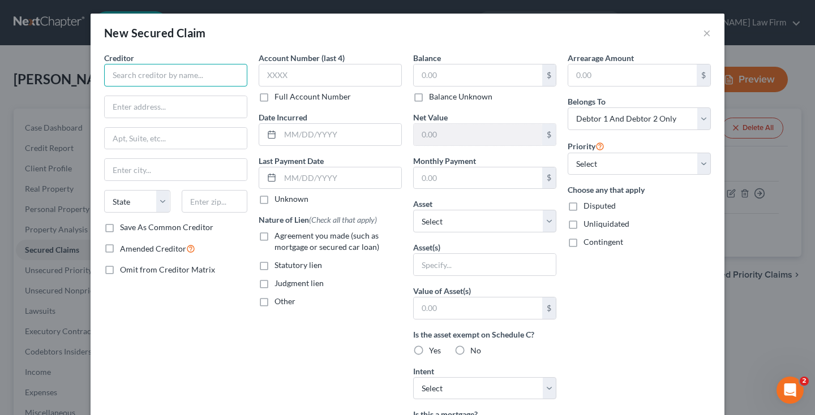
click at [178, 77] on input "text" at bounding box center [175, 75] width 143 height 23
type input "OTC"
click at [421, 76] on input "text" at bounding box center [478, 76] width 128 height 22
type input "43,877.57"
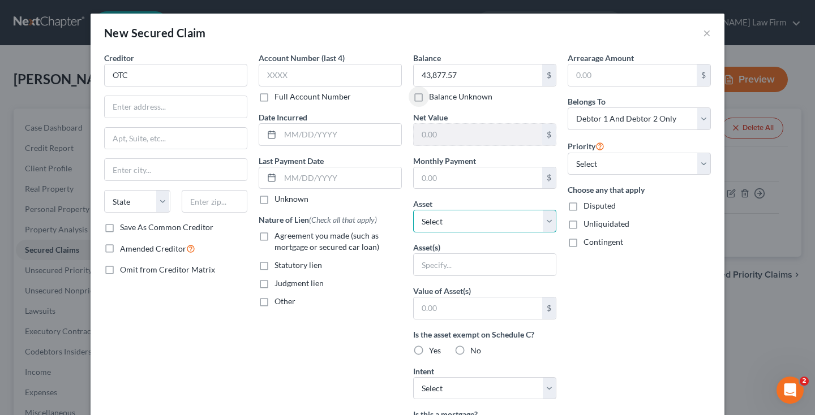
click at [456, 222] on select "Select Other Multiple Assets Firearms - C93 Sentry. 3 Handguns - $1000.0 Househ…" at bounding box center [484, 221] width 143 height 23
click at [299, 269] on span "Statutory lien" at bounding box center [299, 265] width 48 height 10
click at [286, 267] on input "Statutory lien" at bounding box center [282, 263] width 7 height 7
checkbox input "true"
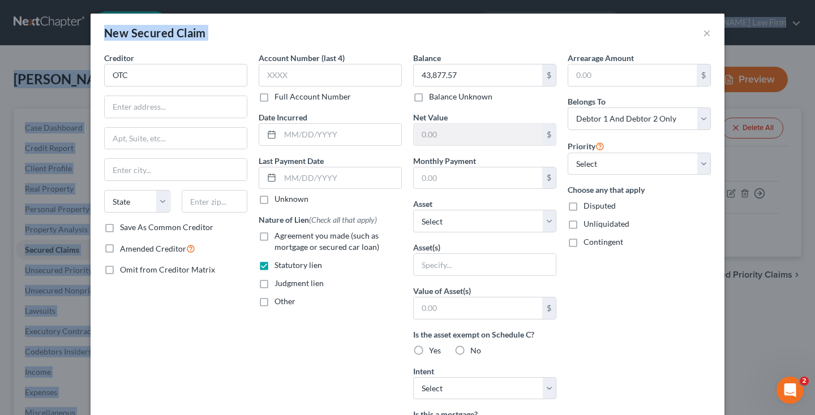
drag, startPoint x: 615, startPoint y: 18, endPoint x: 623, endPoint y: -16, distance: 34.3
click at [623, 0] on html "Home New Case Client Portal The [PERSON_NAME] Law Firm [PERSON_NAME][EMAIL_ADDR…" at bounding box center [407, 311] width 815 height 622
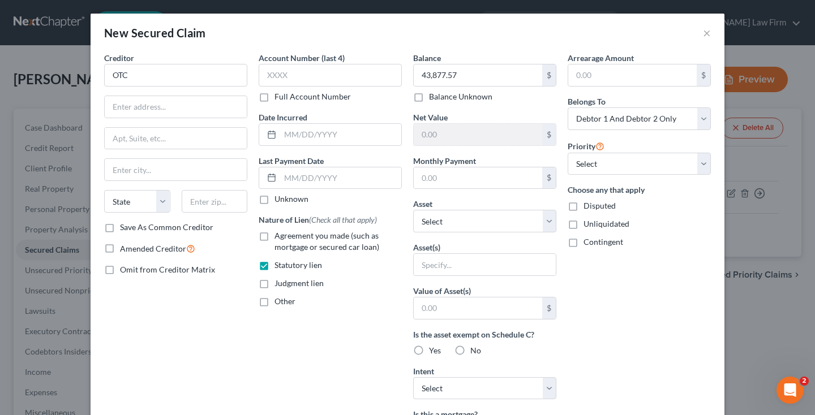
click at [690, 271] on div "Arrearage Amount $ Belongs To * Select Debtor 1 Only Debtor 2 Only Debtor 1 And…" at bounding box center [639, 304] width 155 height 505
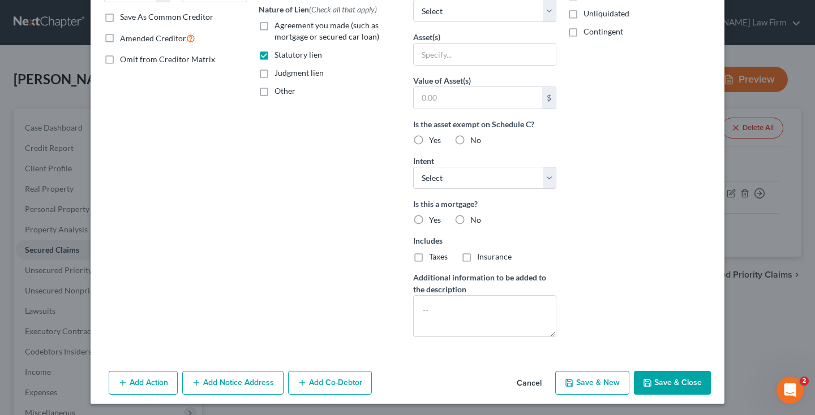
scroll to position [213, 0]
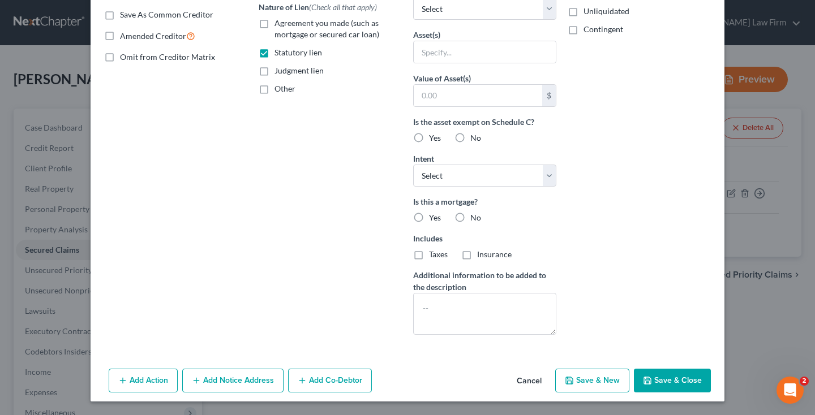
click at [476, 212] on label "No" at bounding box center [475, 217] width 11 height 11
click at [476, 212] on input "No" at bounding box center [478, 215] width 7 height 7
radio input "true"
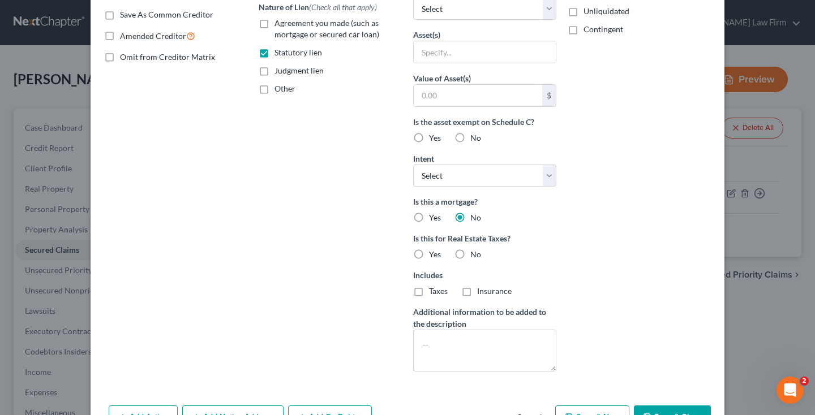
click at [434, 212] on input "Yes" at bounding box center [437, 215] width 7 height 7
radio input "true"
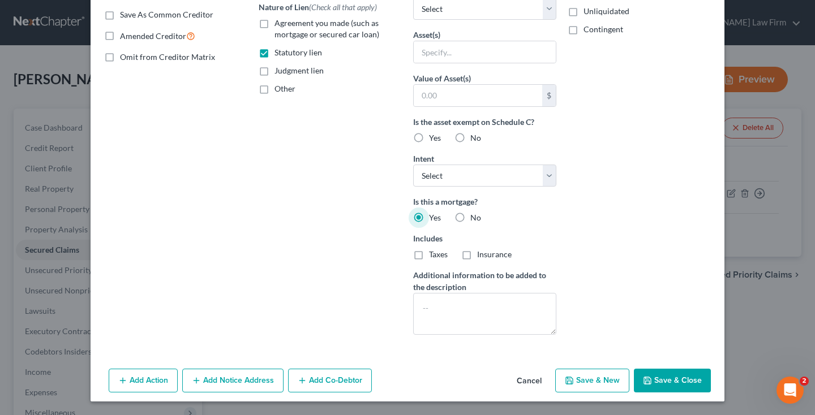
click at [470, 218] on label "No" at bounding box center [475, 217] width 11 height 11
click at [475, 218] on input "No" at bounding box center [478, 215] width 7 height 7
radio input "true"
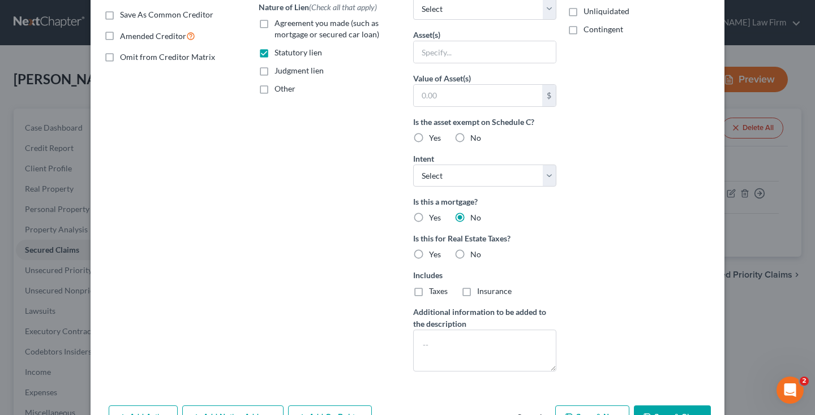
click at [434, 212] on input "Yes" at bounding box center [437, 215] width 7 height 7
radio input "true"
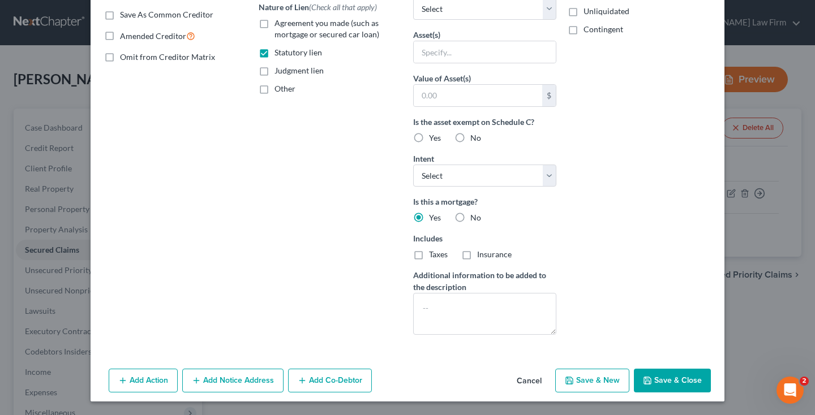
click at [671, 379] on button "Save & Close" at bounding box center [672, 381] width 77 height 24
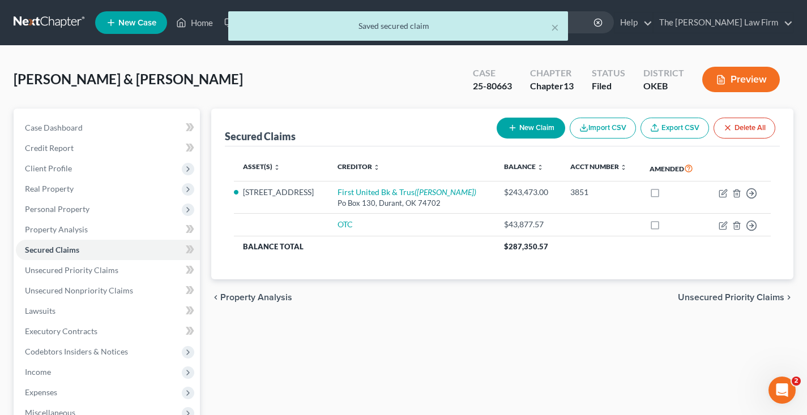
click at [528, 128] on button "New Claim" at bounding box center [530, 128] width 68 height 21
select select "2"
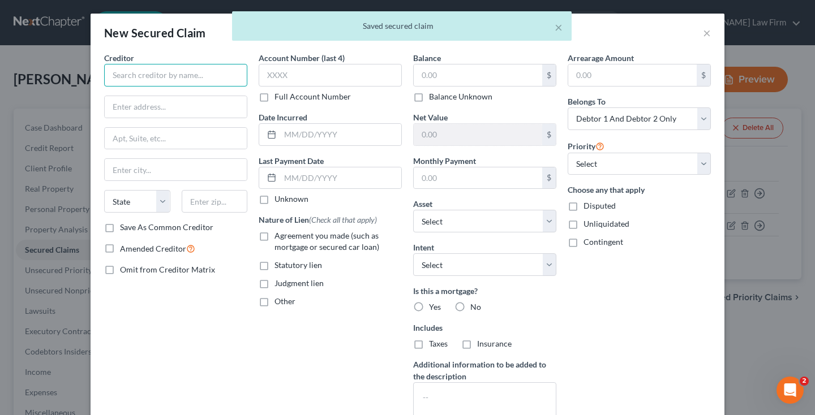
click at [178, 74] on input "text" at bounding box center [175, 75] width 143 height 23
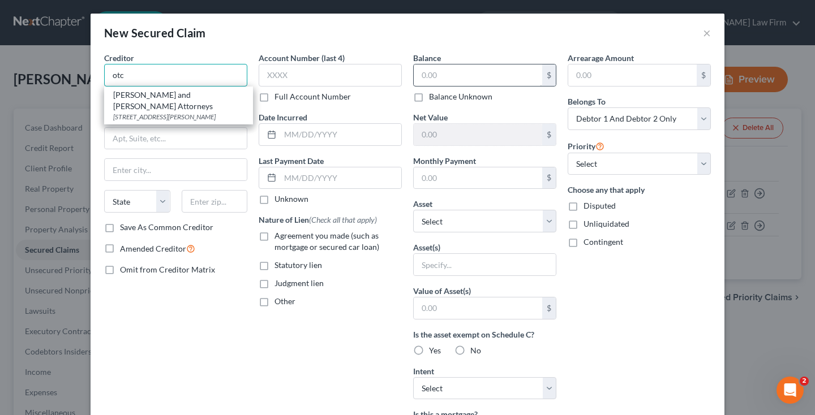
type input "otc"
click at [423, 78] on input "text" at bounding box center [478, 76] width 128 height 22
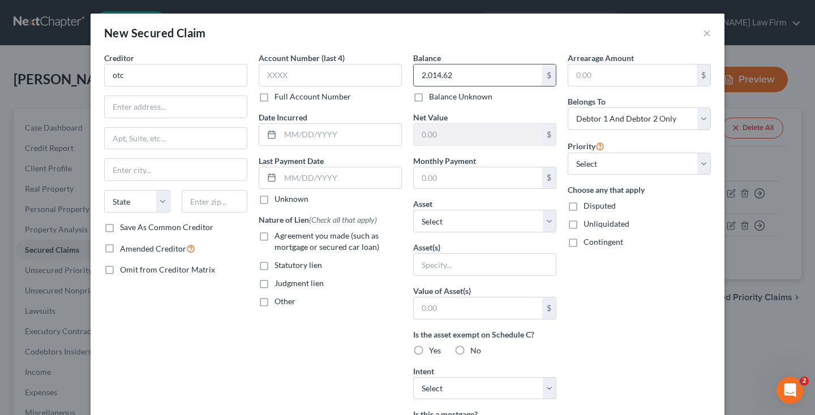
type input "2,014.62"
click at [605, 292] on div "Arrearage Amount $ Belongs To * Select Debtor 1 Only Debtor 2 Only Debtor 1 And…" at bounding box center [639, 304] width 155 height 505
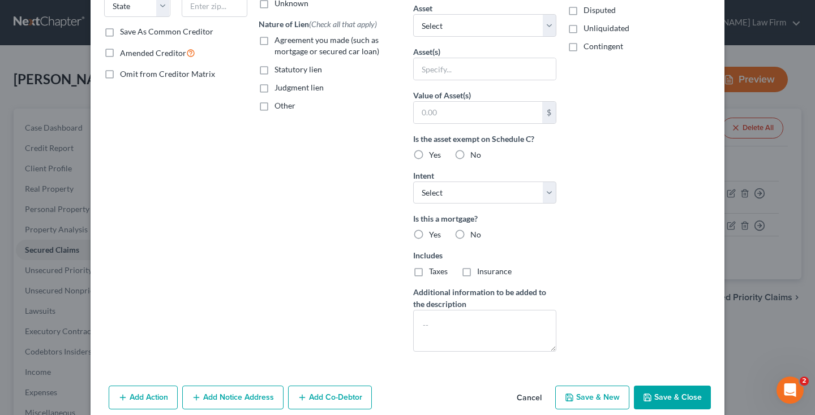
scroll to position [213, 0]
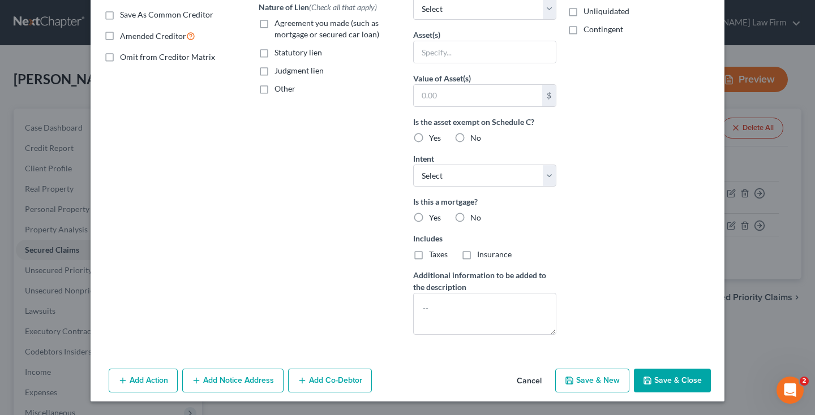
click at [655, 378] on button "Save & Close" at bounding box center [672, 381] width 77 height 24
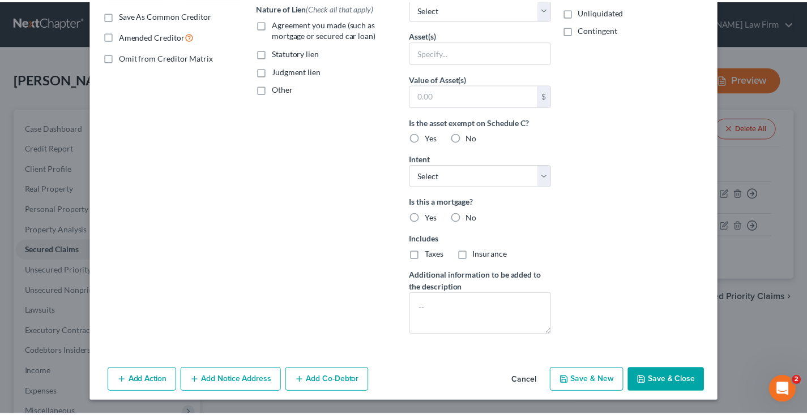
scroll to position [89, 0]
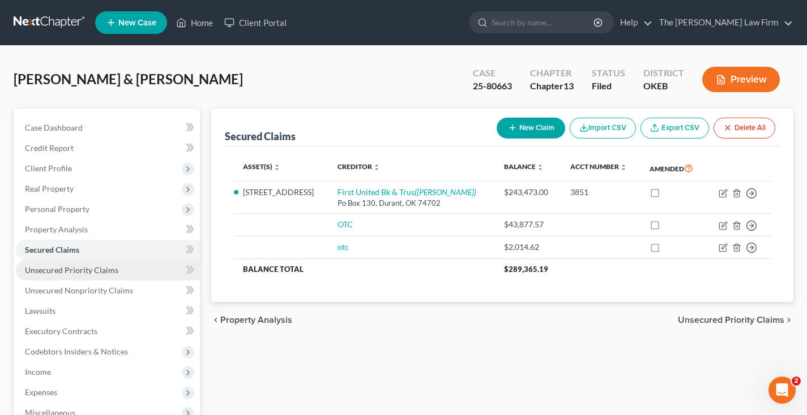
click at [106, 268] on span "Unsecured Priority Claims" at bounding box center [71, 270] width 93 height 10
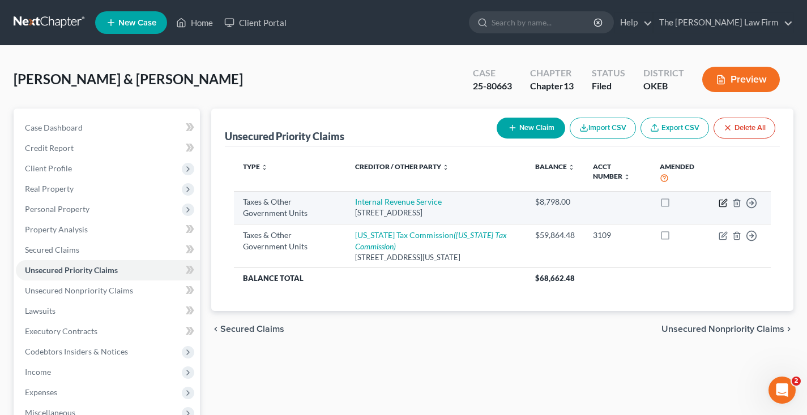
click at [722, 202] on icon "button" at bounding box center [723, 201] width 5 height 5
select select "0"
select select "39"
select select "2"
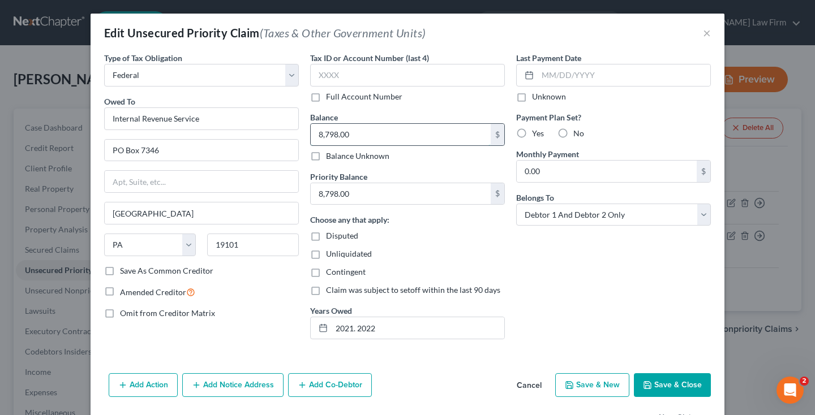
click at [413, 133] on input "8,798.00" at bounding box center [401, 135] width 180 height 22
type input "3,885.43"
click at [400, 191] on input "8,798.00" at bounding box center [401, 194] width 180 height 22
type input "8"
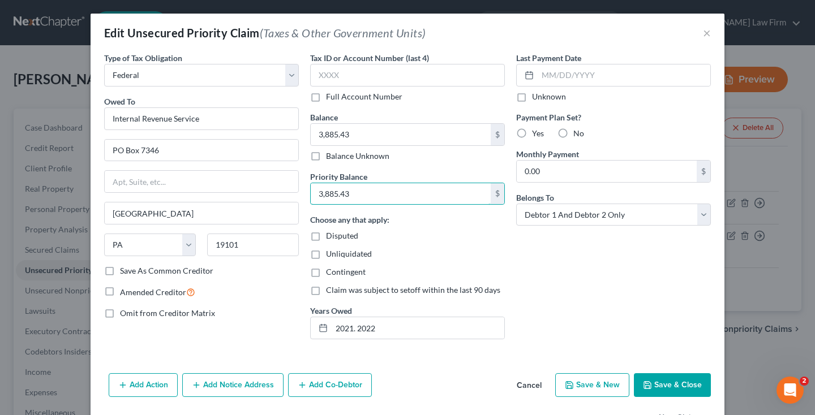
type input "3,885.43"
click at [661, 383] on button "Save & Close" at bounding box center [672, 386] width 77 height 24
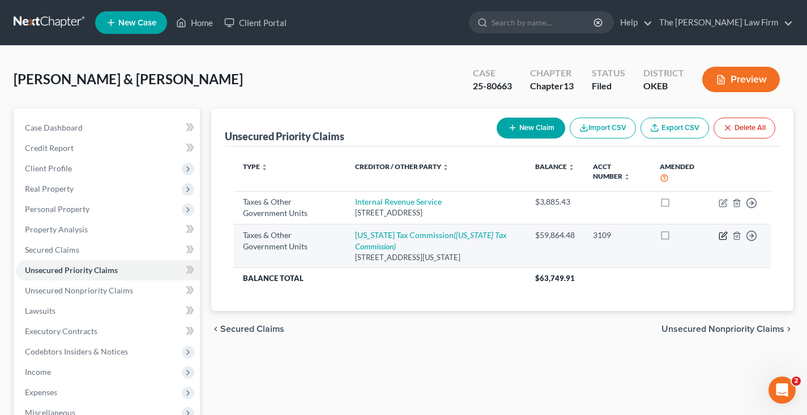
click at [719, 238] on icon "button" at bounding box center [722, 236] width 7 height 7
select select "2"
select select "37"
select select "2"
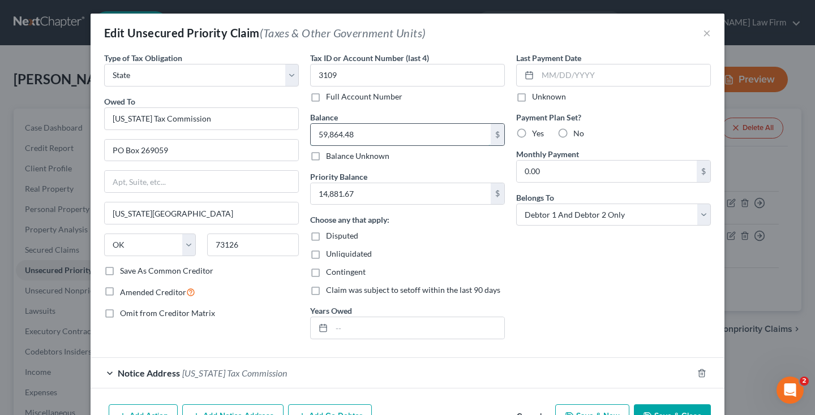
click at [365, 136] on input "59,864.48" at bounding box center [401, 135] width 180 height 22
type input "5"
type input "14,881.67"
click at [664, 407] on button "Save & Close" at bounding box center [672, 417] width 77 height 24
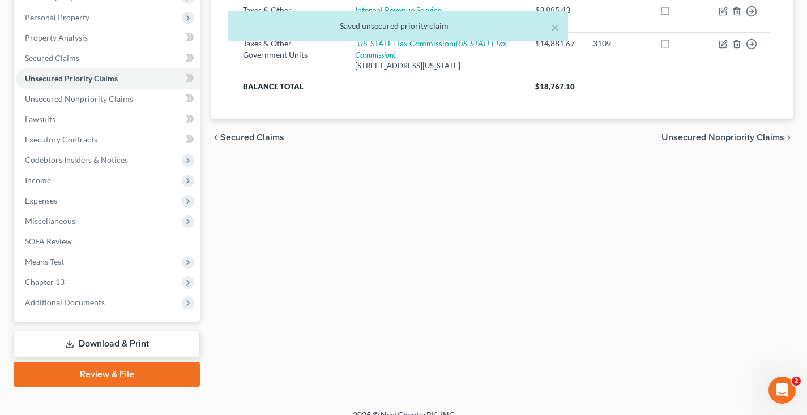
scroll to position [198, 0]
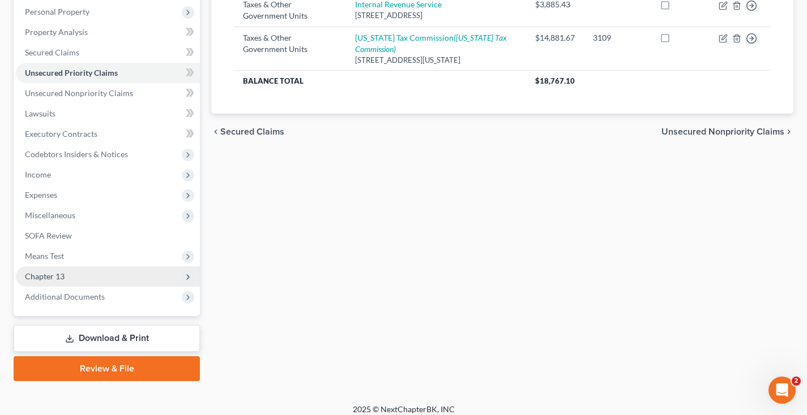
click at [66, 274] on span "Chapter 13" at bounding box center [108, 277] width 184 height 20
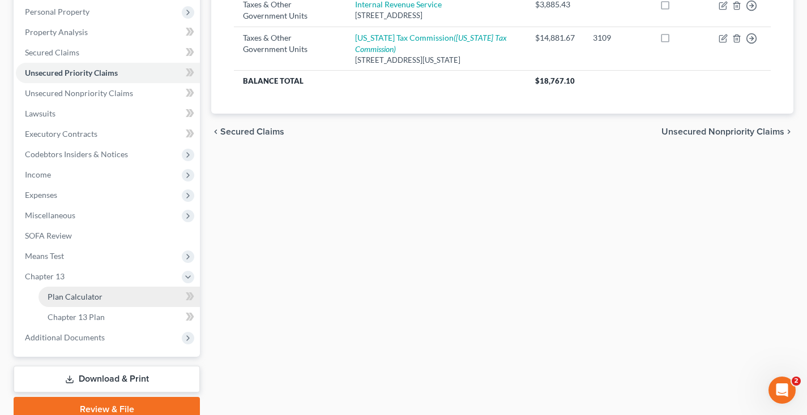
click at [79, 294] on span "Plan Calculator" at bounding box center [75, 297] width 55 height 10
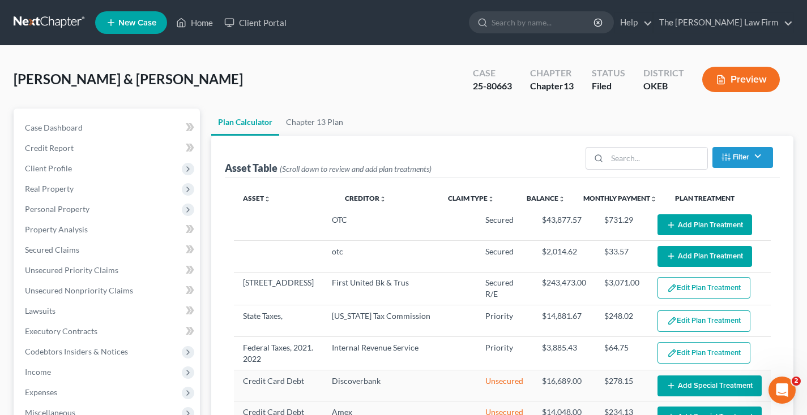
select select "59"
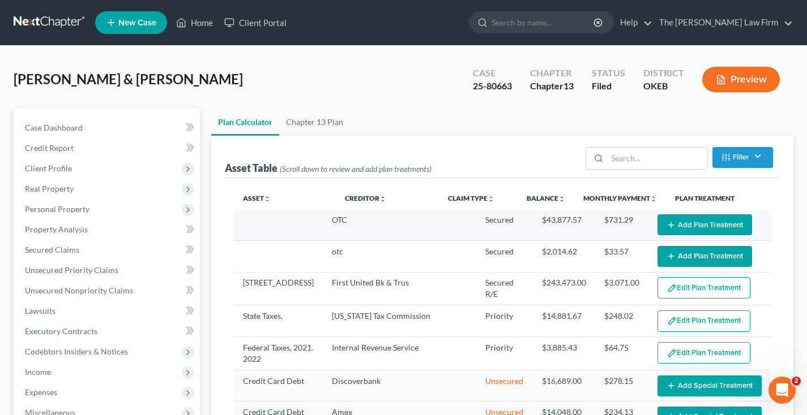
click at [681, 225] on button "Add Plan Treatment" at bounding box center [704, 225] width 95 height 21
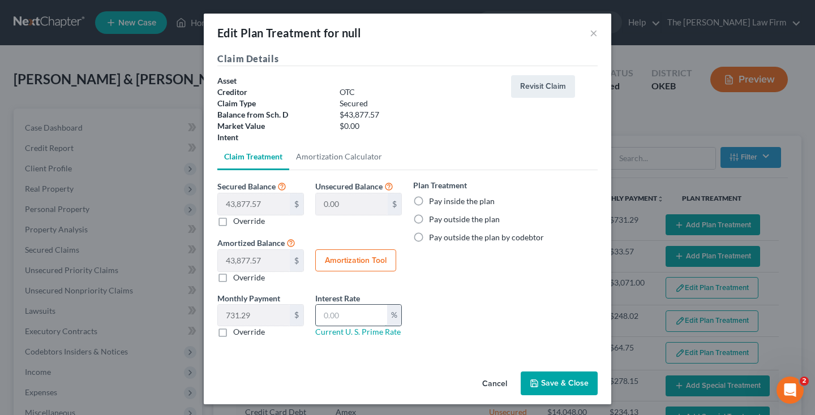
click at [352, 323] on input "text" at bounding box center [351, 316] width 71 height 22
type input "4"
click at [539, 383] on button "Save & Close" at bounding box center [559, 384] width 77 height 24
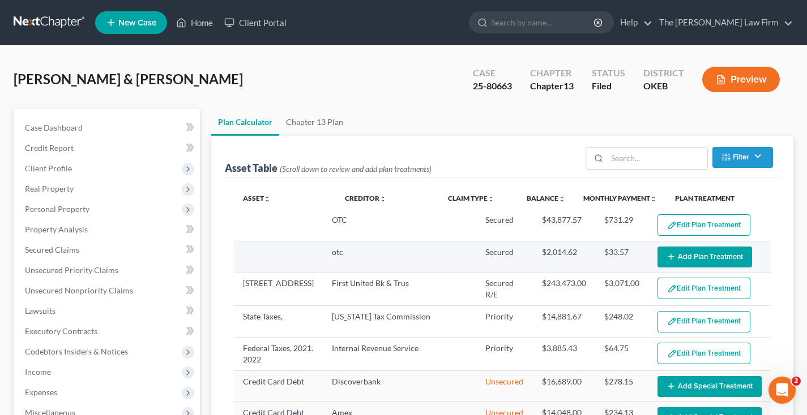
select select "59"
click at [666, 256] on icon "button" at bounding box center [670, 256] width 9 height 9
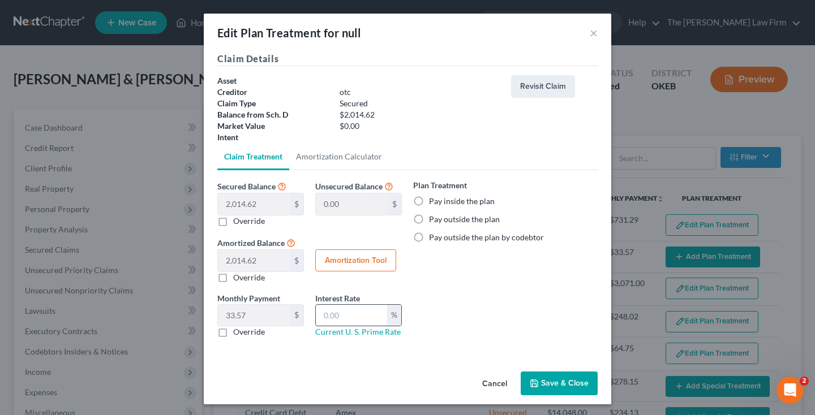
click at [340, 316] on input "text" at bounding box center [351, 316] width 71 height 22
type input "4"
click at [546, 382] on button "Save & Close" at bounding box center [559, 384] width 77 height 24
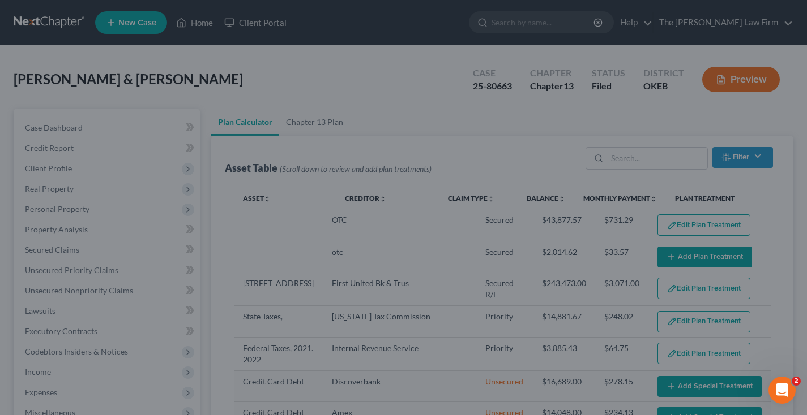
select select "59"
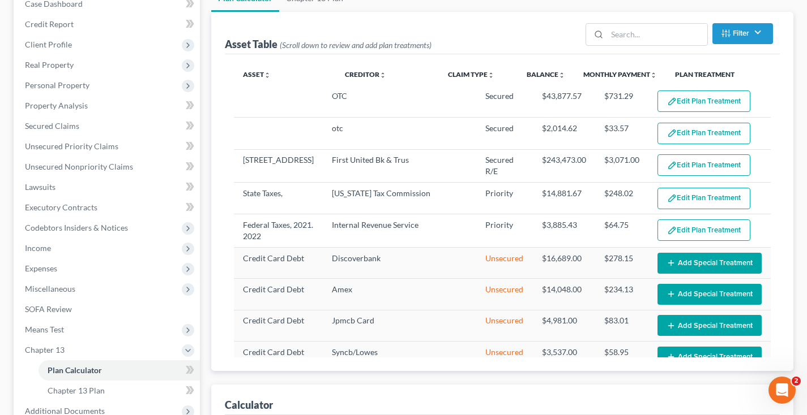
scroll to position [125, 0]
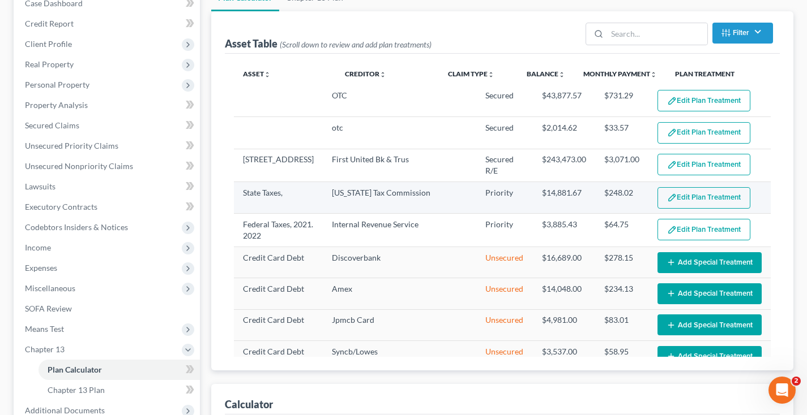
click at [679, 194] on button "Edit Plan Treatment" at bounding box center [703, 198] width 93 height 22
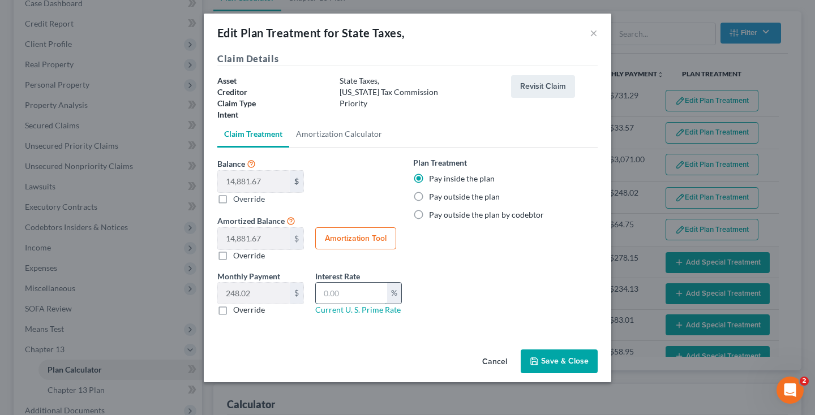
click at [358, 292] on input "text" at bounding box center [351, 294] width 71 height 22
type input "0"
click at [542, 359] on button "Save & Close" at bounding box center [559, 362] width 77 height 24
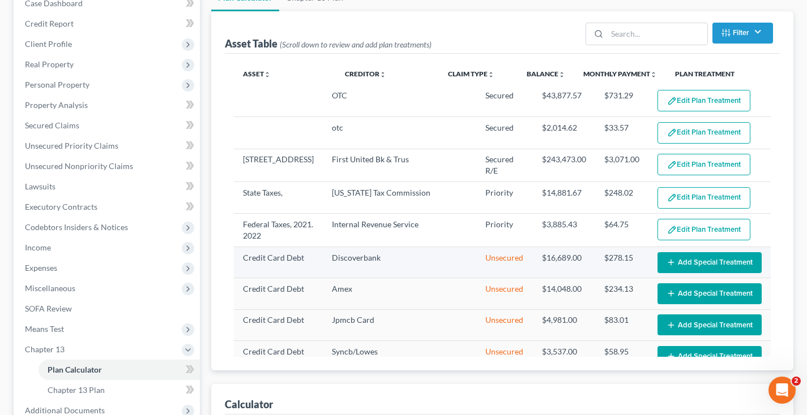
select select "59"
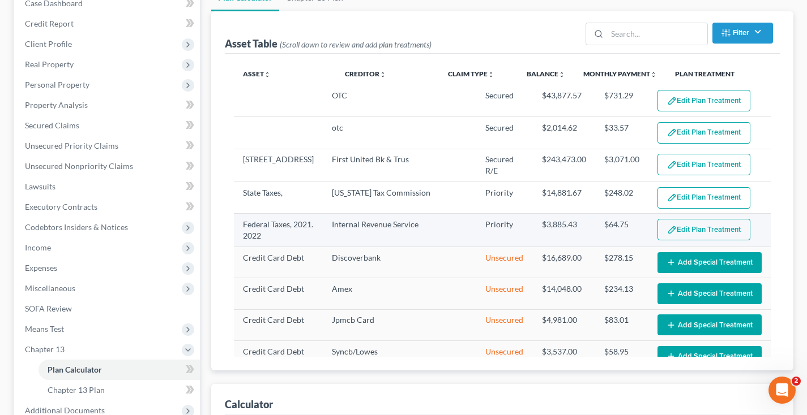
click at [697, 232] on button "Edit Plan Treatment" at bounding box center [703, 230] width 93 height 22
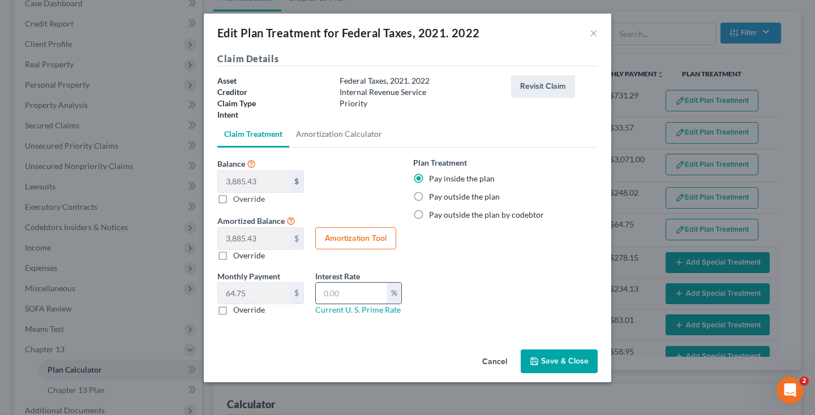
click at [365, 293] on input "text" at bounding box center [351, 294] width 71 height 22
type input "0"
click at [548, 357] on button "Save & Close" at bounding box center [559, 362] width 77 height 24
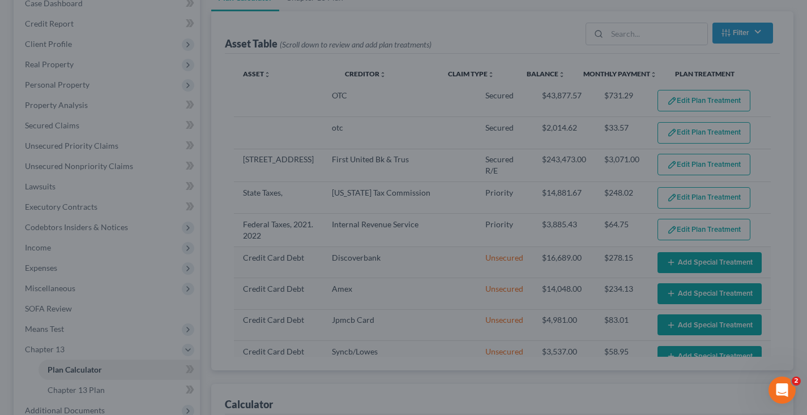
select select "59"
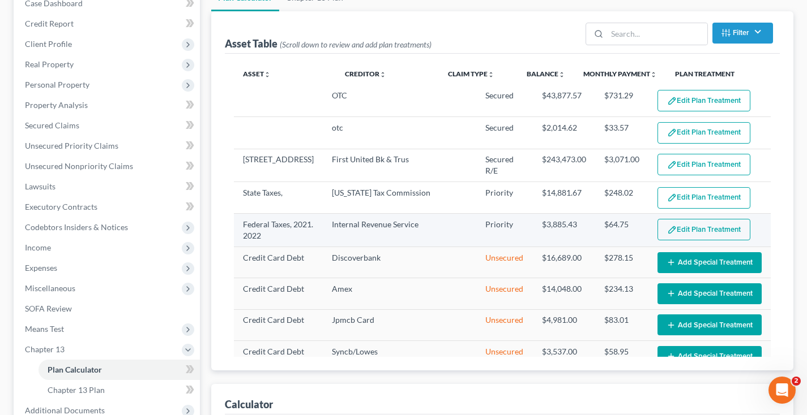
click at [667, 232] on img "button" at bounding box center [672, 230] width 10 height 10
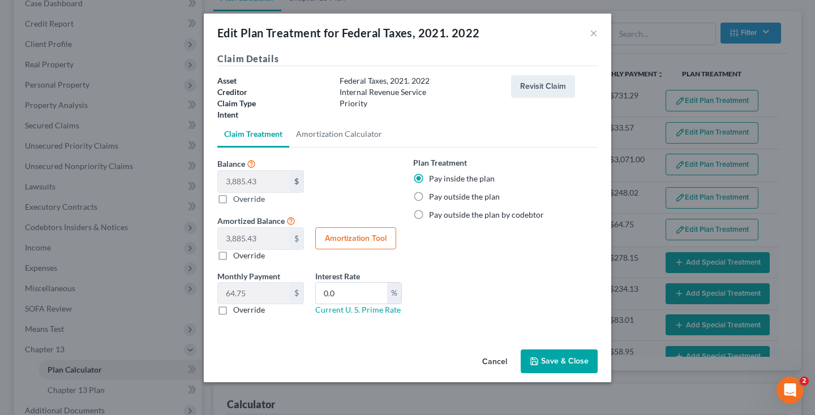
click at [558, 362] on button "Save & Close" at bounding box center [559, 362] width 77 height 24
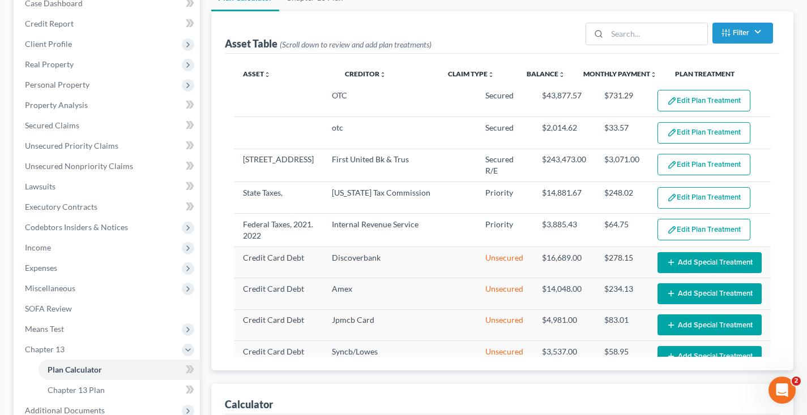
select select "59"
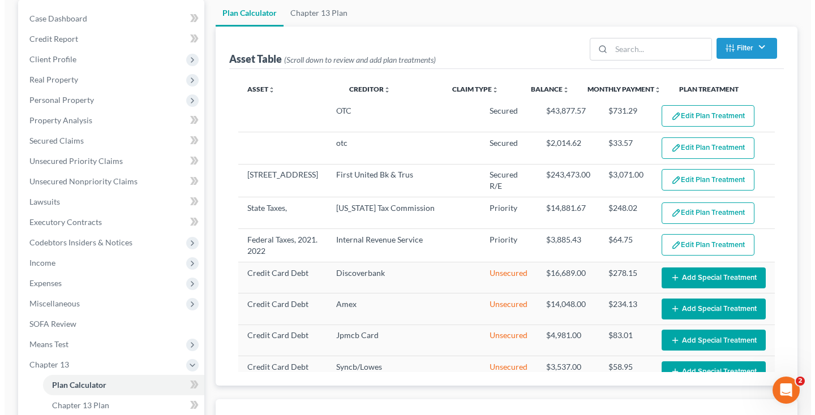
scroll to position [111, 0]
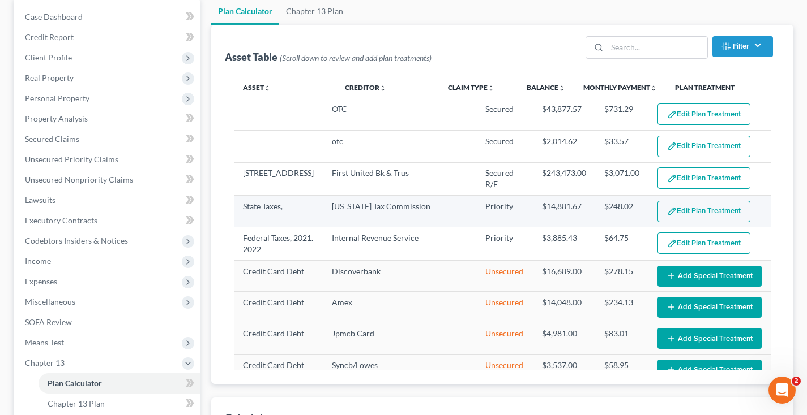
click at [699, 208] on button "Edit Plan Treatment" at bounding box center [703, 212] width 93 height 22
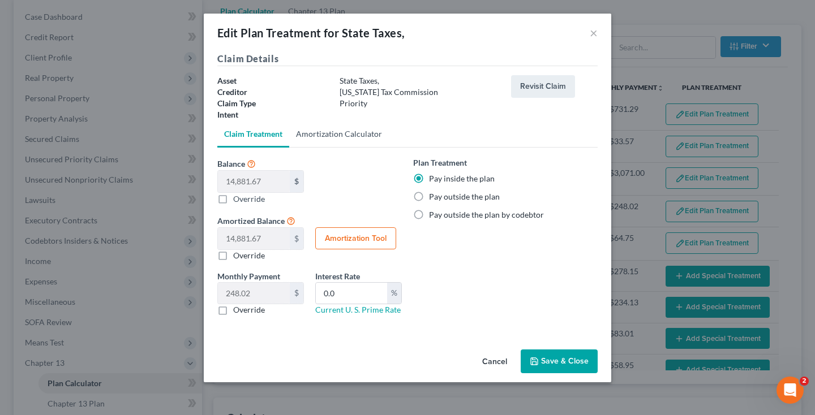
click at [343, 132] on link "Amortization Calculator" at bounding box center [339, 134] width 100 height 27
type input "14,881.67"
type input "0.0"
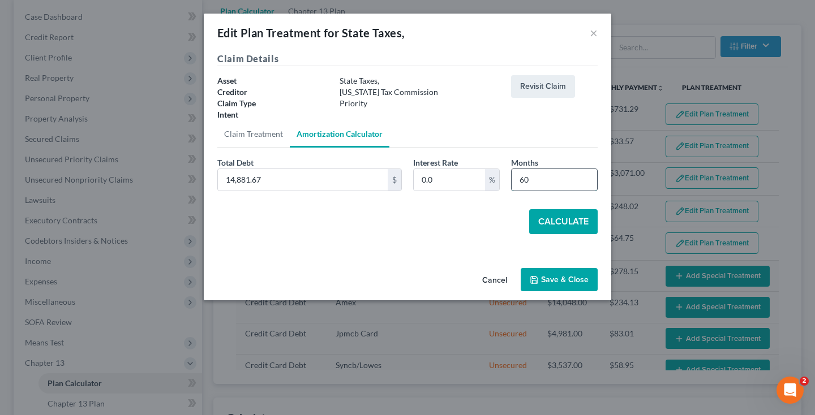
click at [533, 179] on input "60" at bounding box center [554, 180] width 85 height 22
type input "6"
type input "56"
click at [552, 217] on button "Calculate" at bounding box center [563, 221] width 68 height 25
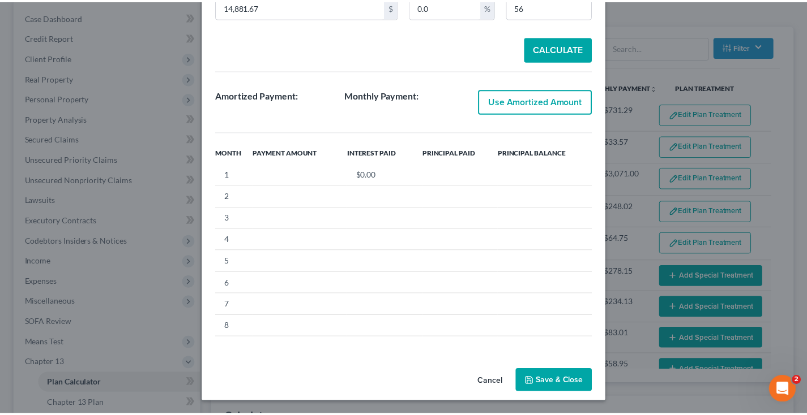
scroll to position [174, 0]
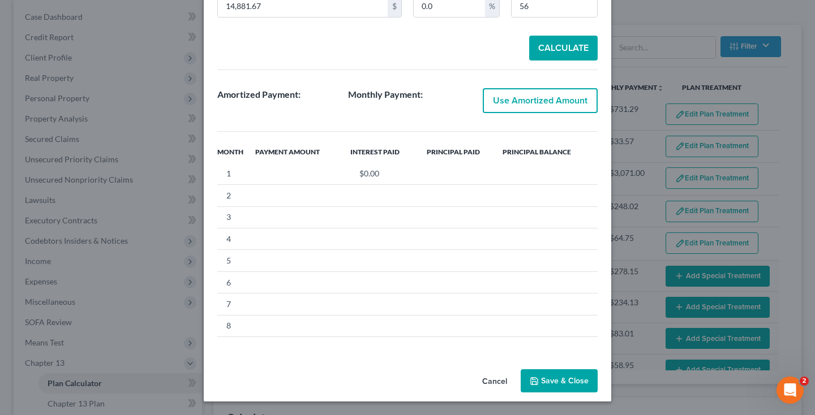
click at [569, 375] on button "Save & Close" at bounding box center [559, 382] width 77 height 24
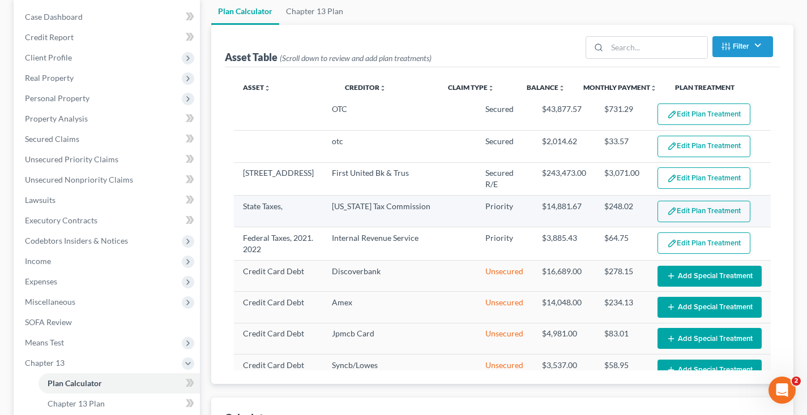
select select "59"
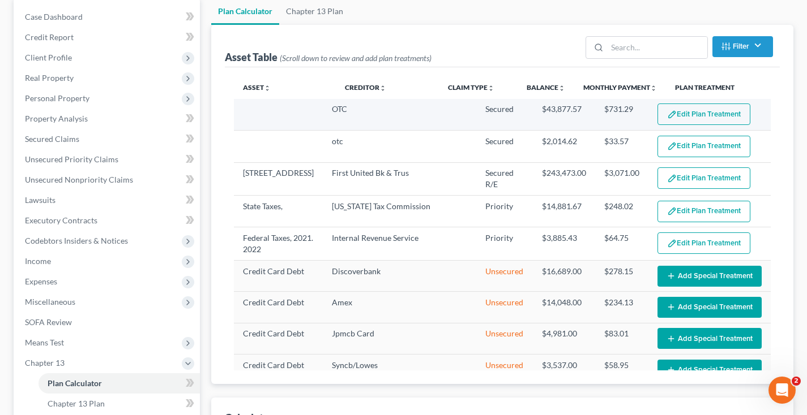
click at [676, 110] on button "Edit Plan Treatment" at bounding box center [703, 115] width 93 height 22
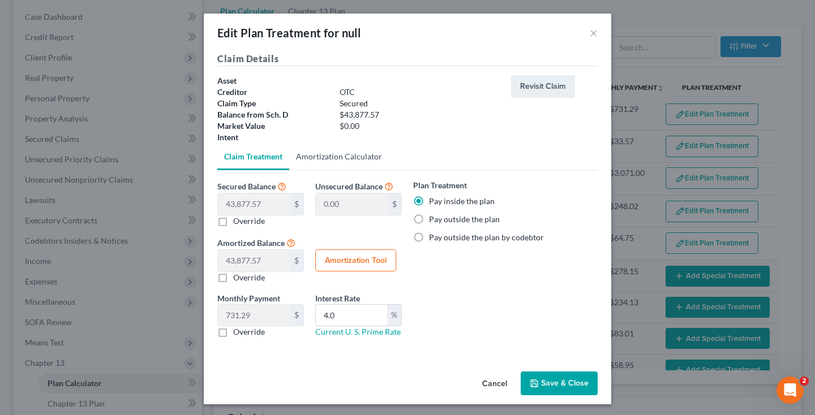
click at [344, 158] on link "Amortization Calculator" at bounding box center [339, 156] width 100 height 27
type input "43,877.57"
type input "4.0"
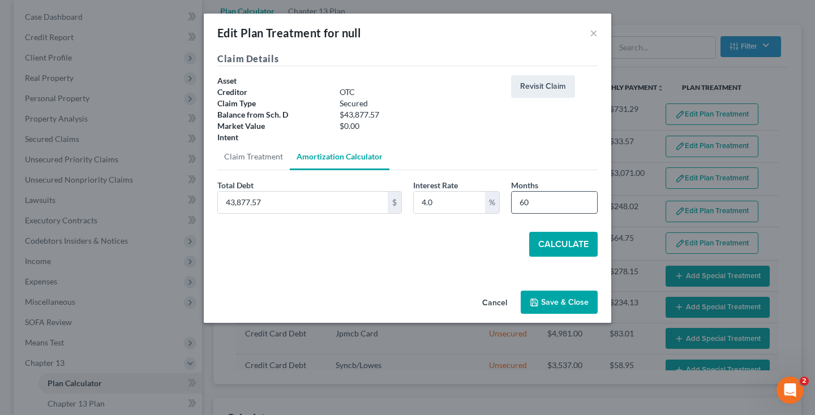
click at [541, 204] on input "60" at bounding box center [554, 203] width 85 height 22
type input "6"
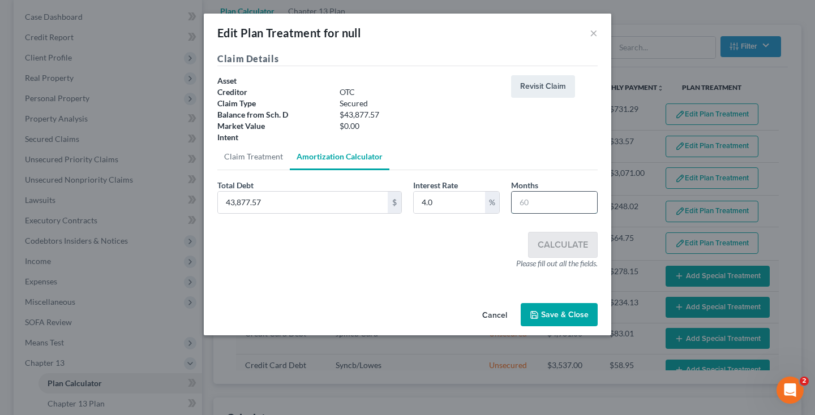
type input "4"
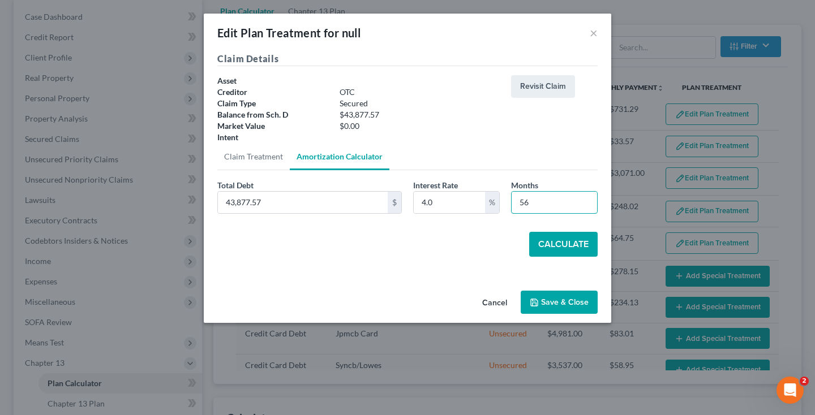
type input "56"
click at [555, 248] on button "Calculate" at bounding box center [563, 244] width 68 height 25
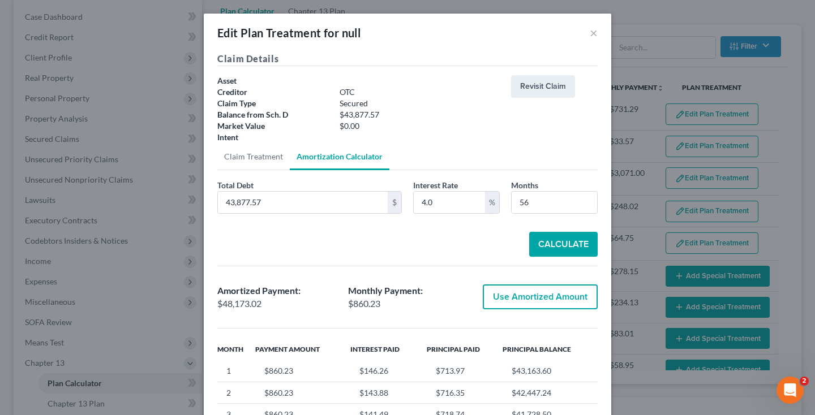
click at [654, 79] on div "Edit Plan Treatment for null × Claim Details Asset Creditor OTC Claim Type Secu…" at bounding box center [407, 207] width 815 height 415
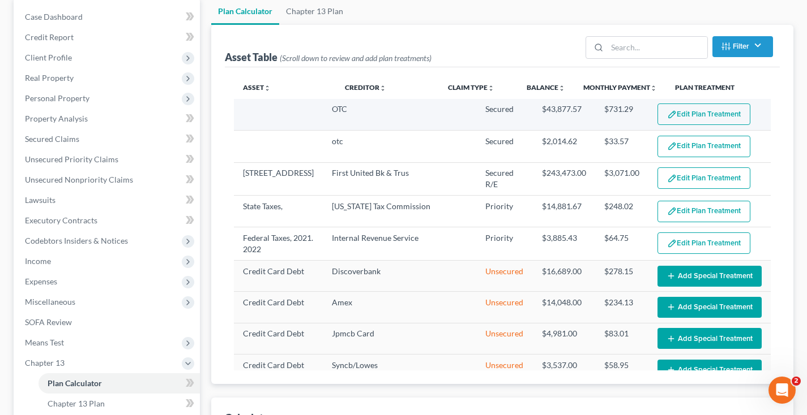
select select "59"
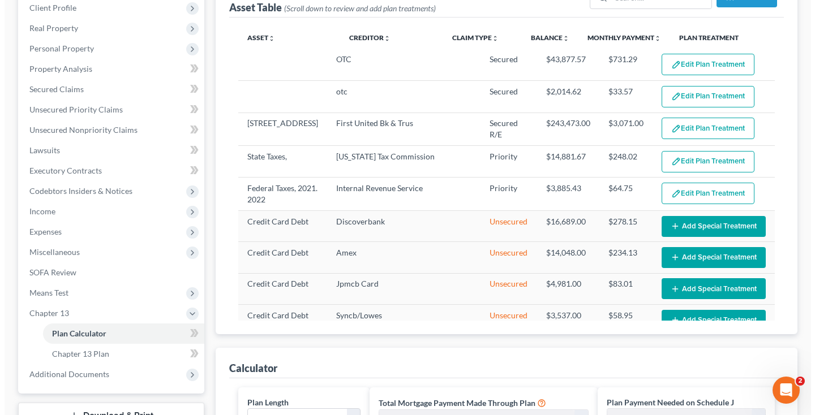
scroll to position [168, 0]
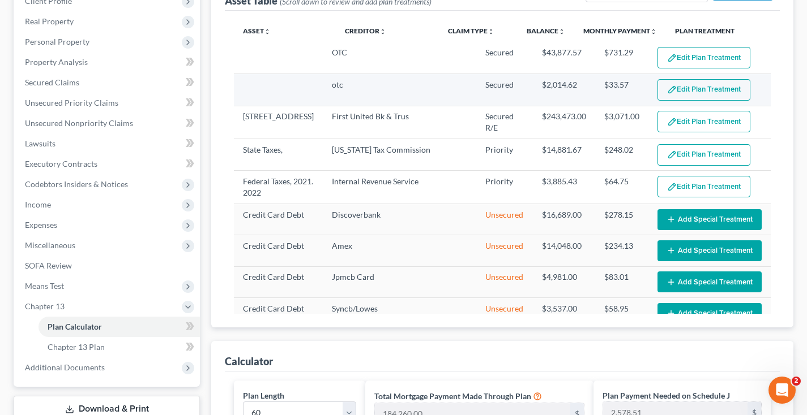
click at [683, 90] on button "Edit Plan Treatment" at bounding box center [703, 90] width 93 height 22
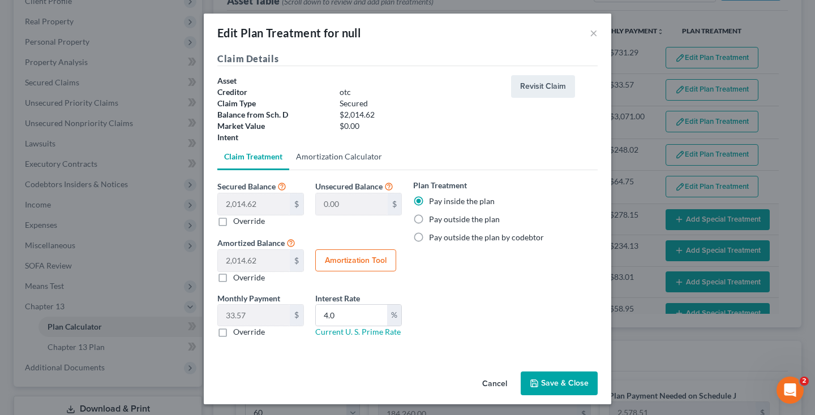
click at [350, 158] on link "Amortization Calculator" at bounding box center [339, 156] width 100 height 27
type input "2,014.62"
type input "4.0"
type input "60"
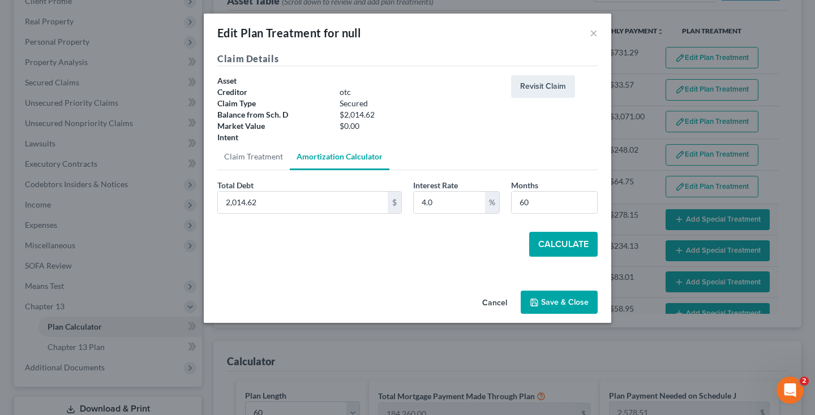
click at [552, 242] on button "Calculate" at bounding box center [563, 244] width 68 height 25
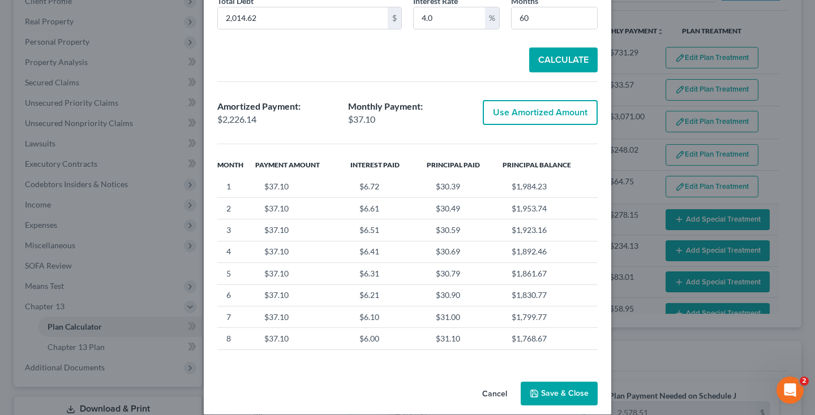
scroll to position [198, 0]
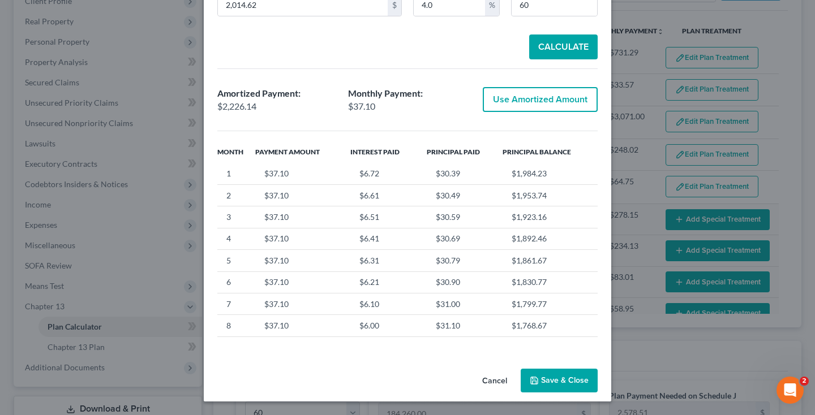
click at [534, 381] on icon "button" at bounding box center [534, 381] width 7 height 7
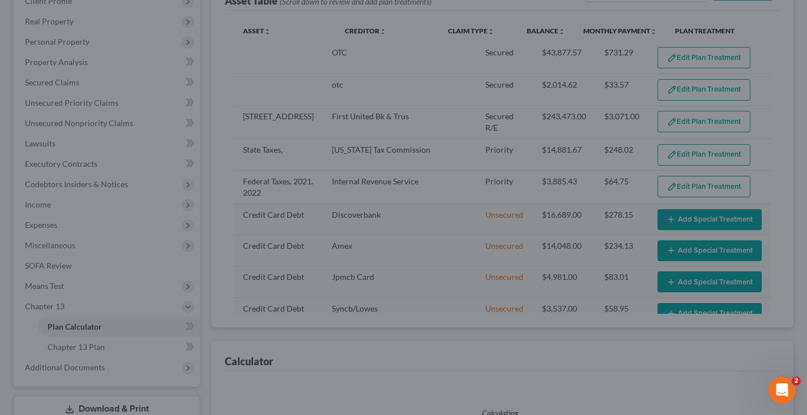
select select "59"
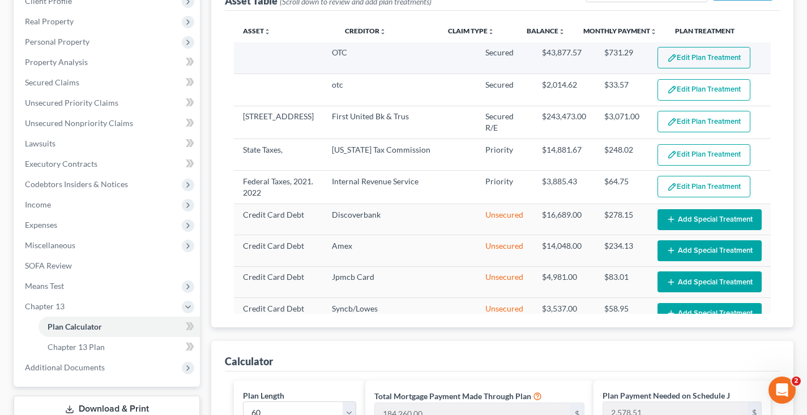
click at [692, 54] on button "Edit Plan Treatment" at bounding box center [703, 58] width 93 height 22
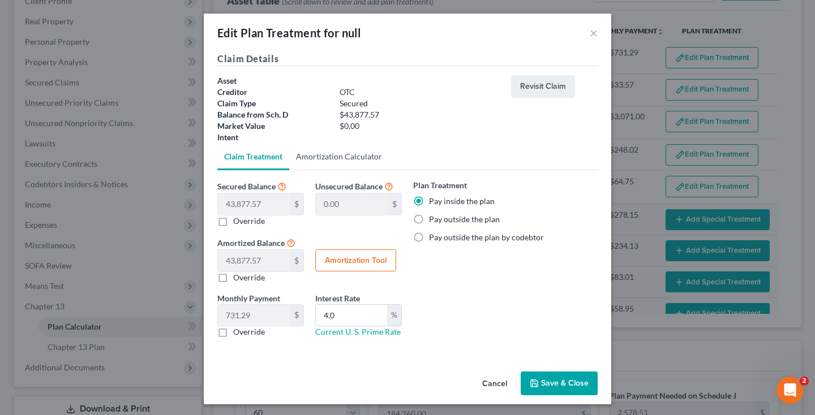
click at [337, 156] on link "Amortization Calculator" at bounding box center [339, 156] width 100 height 27
type input "43,877.57"
type input "4.0"
type input "60"
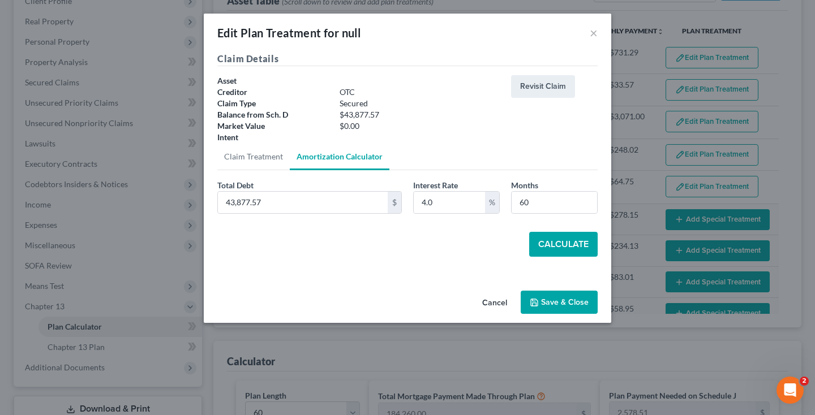
click at [550, 241] on button "Calculate" at bounding box center [563, 244] width 68 height 25
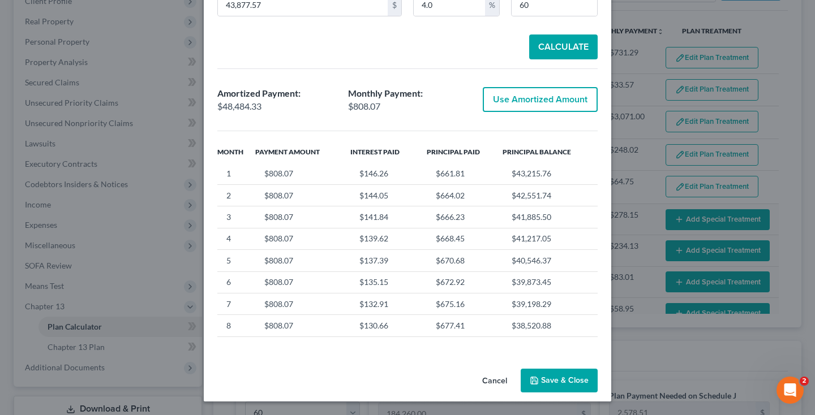
click at [554, 376] on button "Save & Close" at bounding box center [559, 381] width 77 height 24
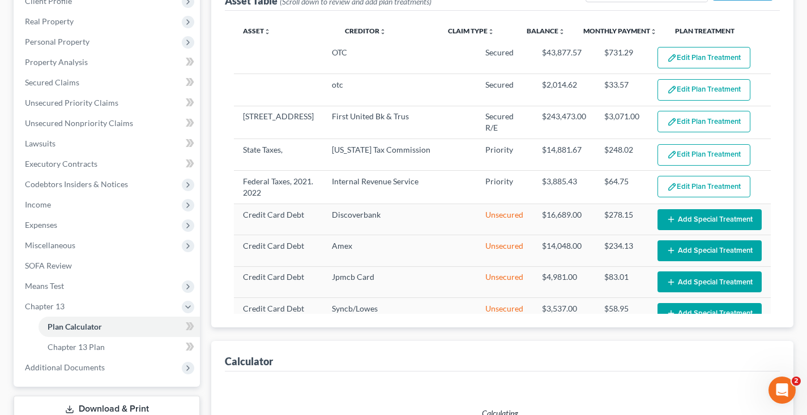
select select "59"
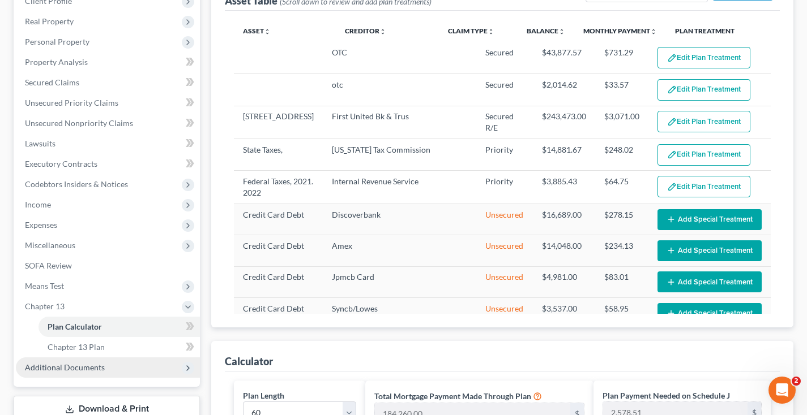
click at [88, 366] on span "Additional Documents" at bounding box center [65, 368] width 80 height 10
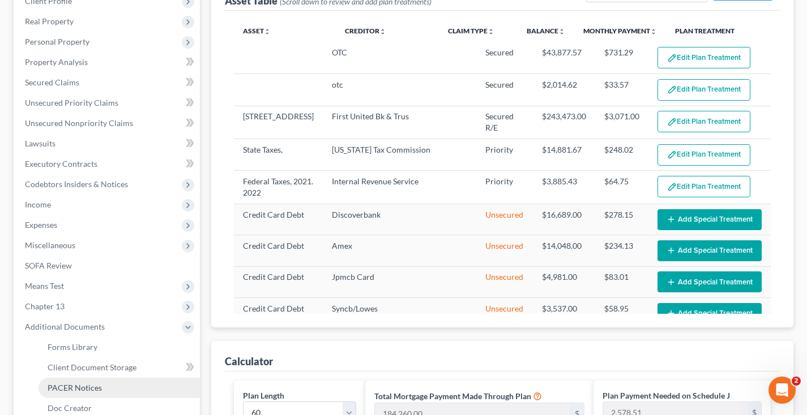
click at [88, 383] on span "PACER Notices" at bounding box center [75, 388] width 54 height 10
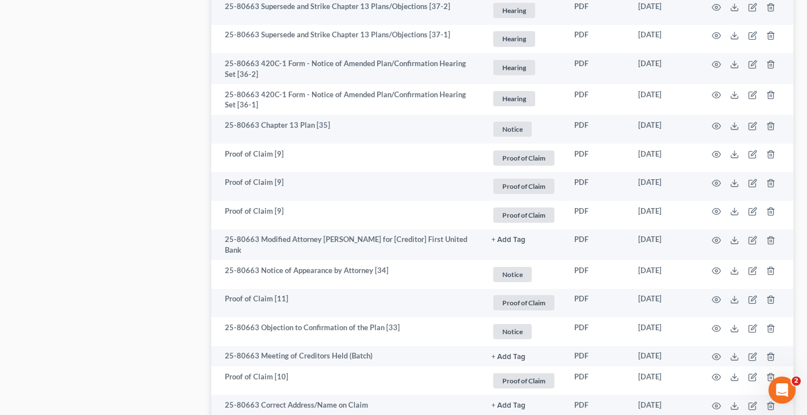
scroll to position [808, 0]
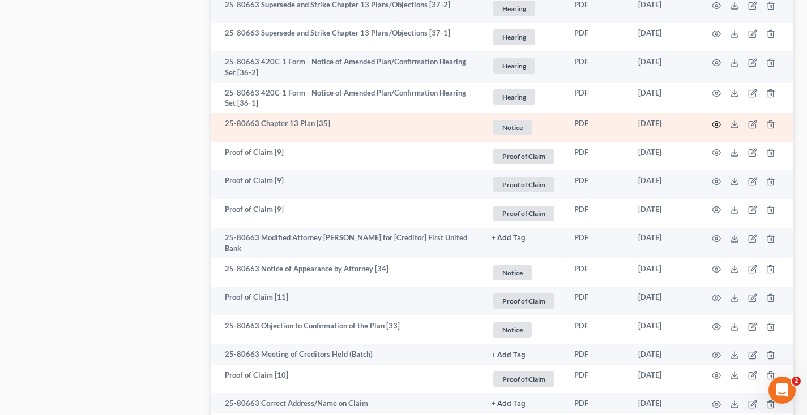
click at [715, 122] on icon "button" at bounding box center [716, 124] width 9 height 9
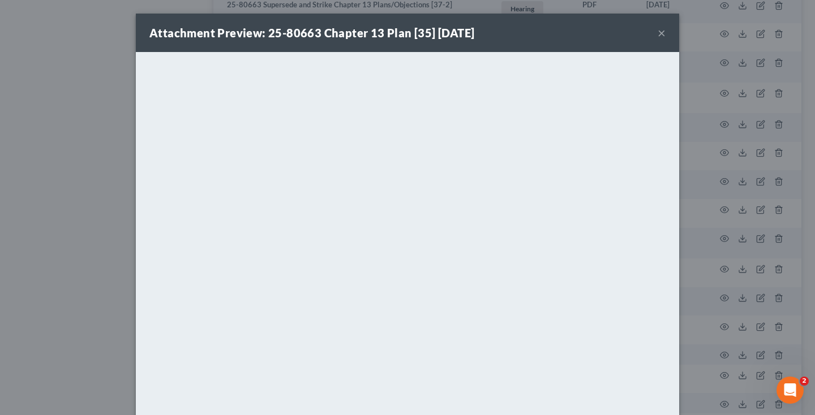
click at [658, 32] on button "×" at bounding box center [662, 33] width 8 height 14
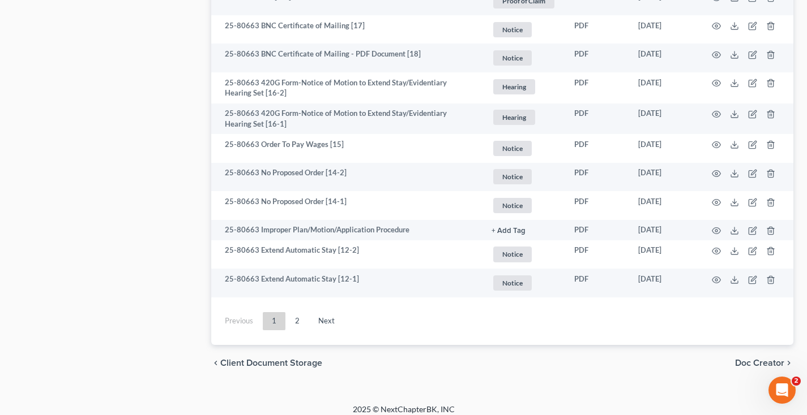
scroll to position [2136, 0]
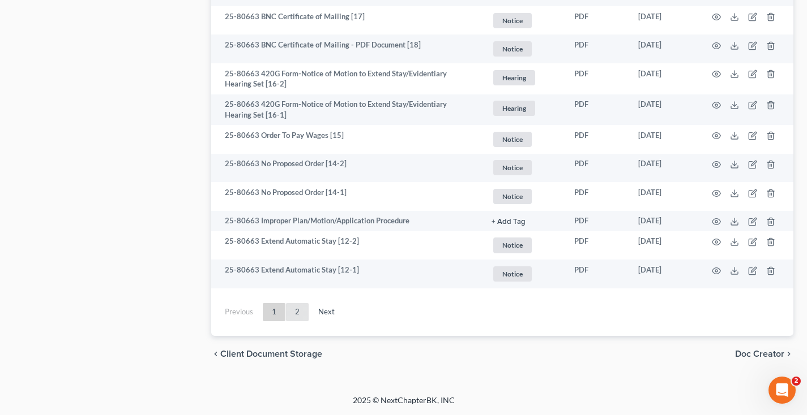
click at [297, 312] on link "2" at bounding box center [297, 312] width 23 height 18
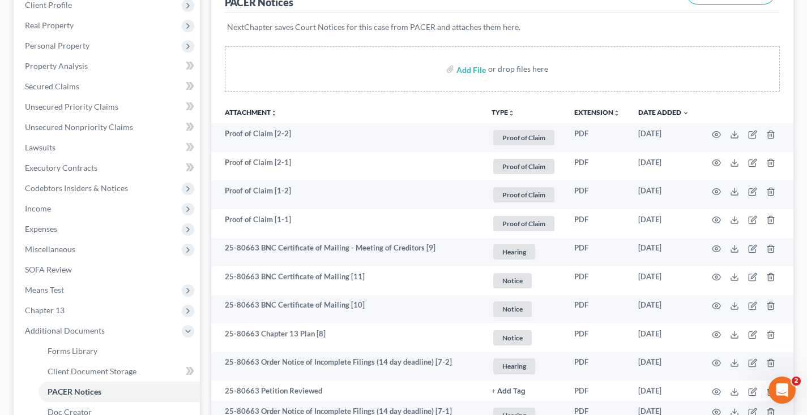
scroll to position [163, 0]
